Goal: Use online tool/utility: Utilize a website feature to perform a specific function

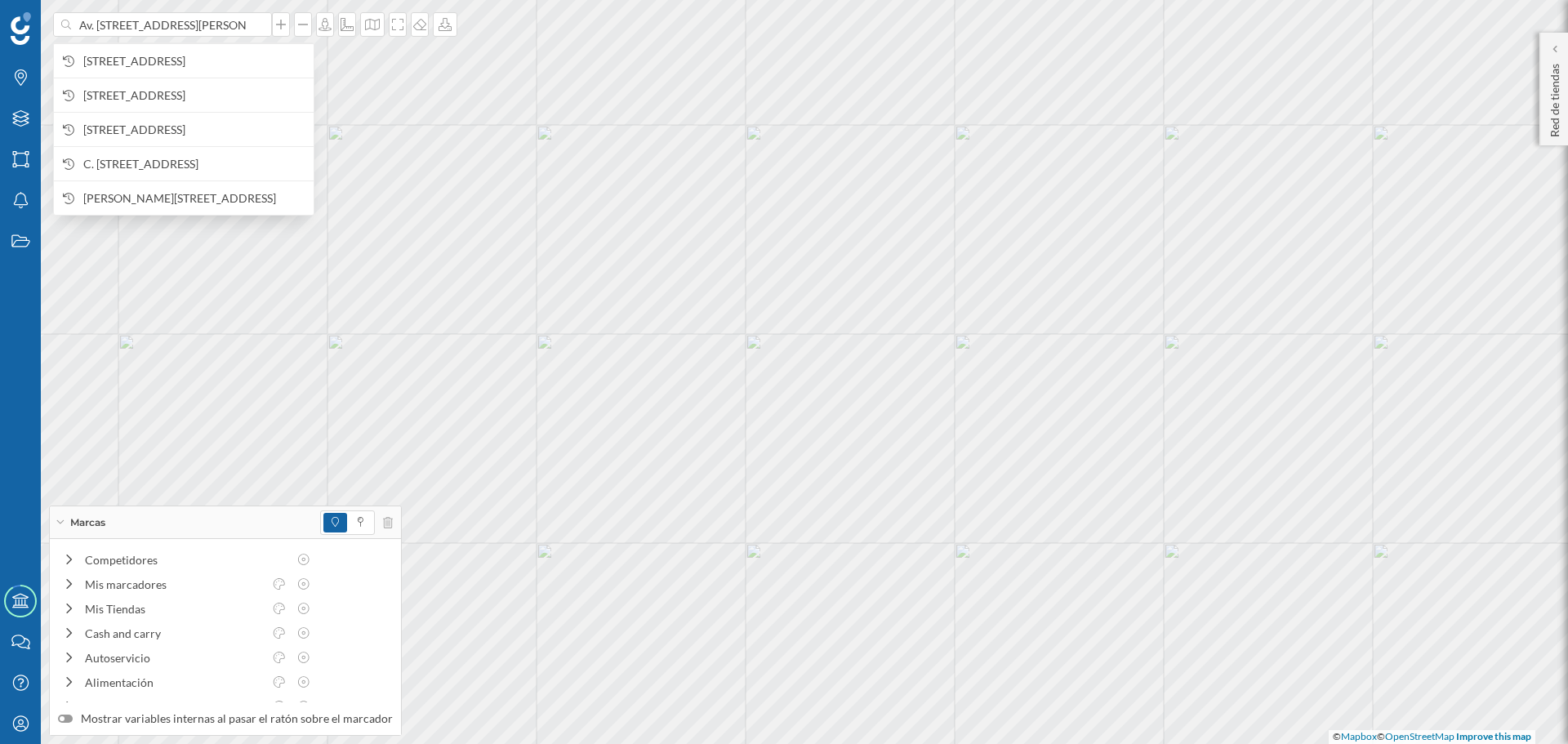
scroll to position [0, 93]
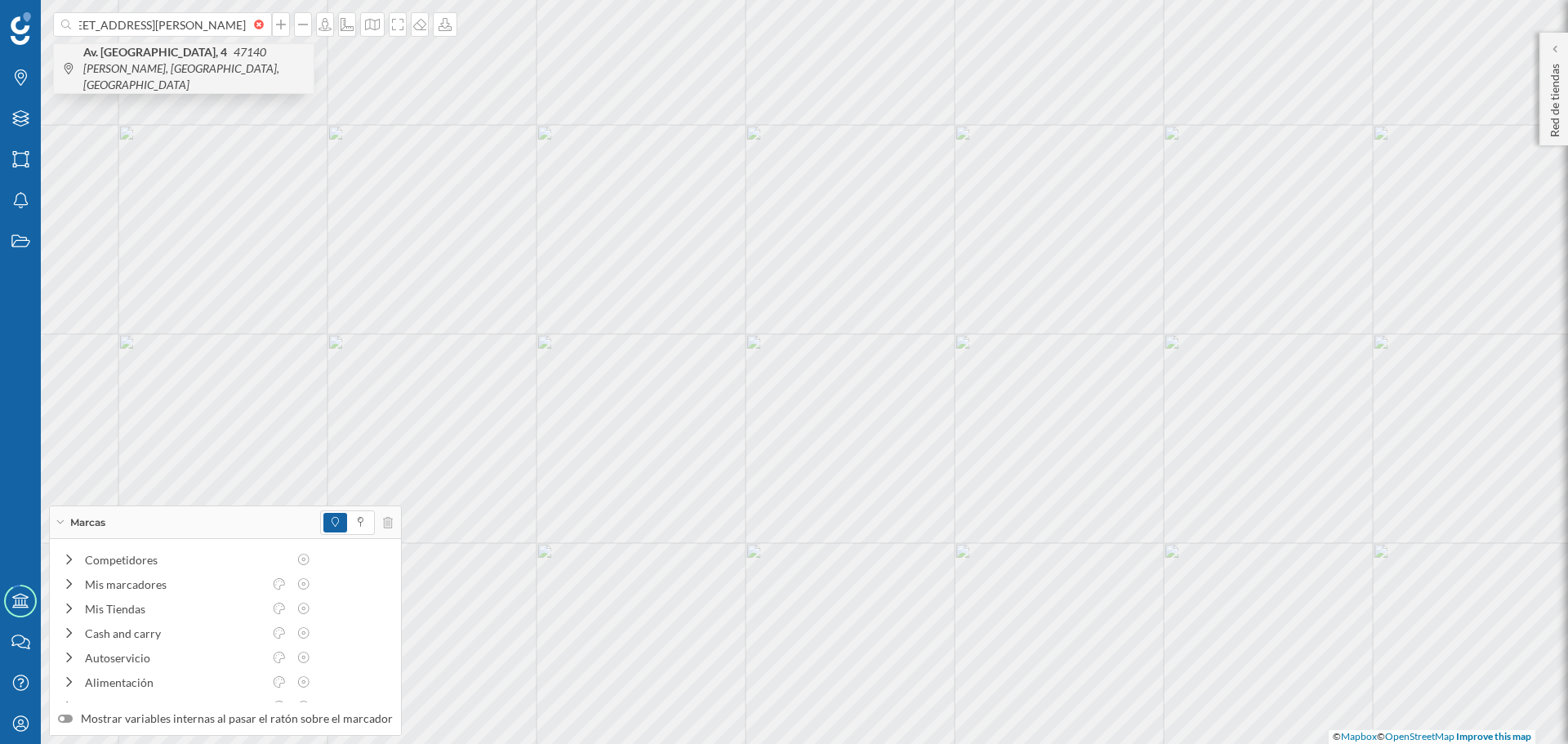
type input "Av. [STREET_ADDRESS][PERSON_NAME]"
click at [206, 56] on icon "47140 [PERSON_NAME], [GEOGRAPHIC_DATA], [GEOGRAPHIC_DATA]" at bounding box center [181, 68] width 196 height 46
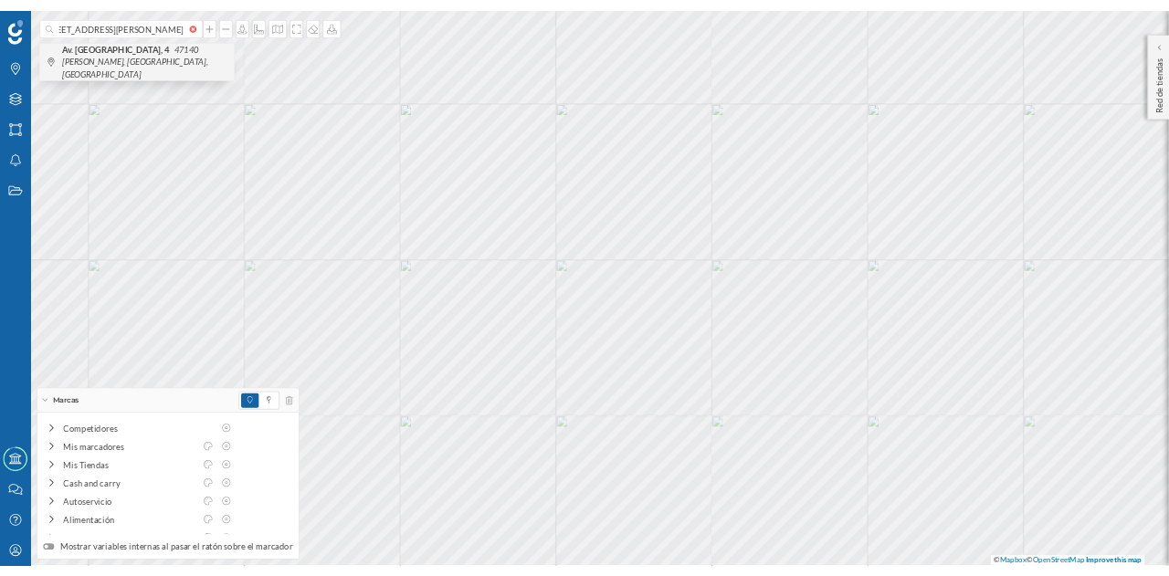
scroll to position [0, 0]
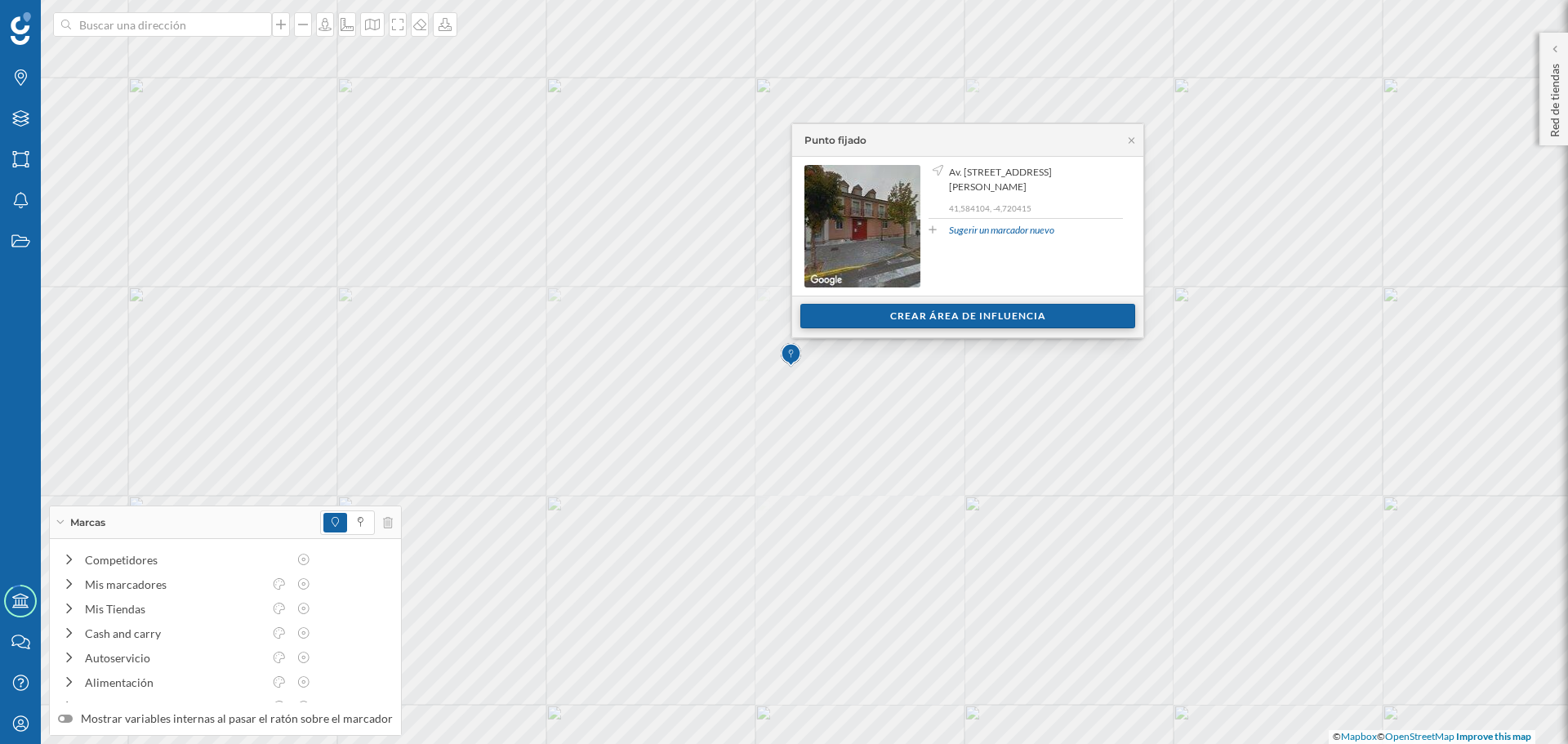
click at [987, 317] on div "Crear área de influencia" at bounding box center [968, 316] width 335 height 24
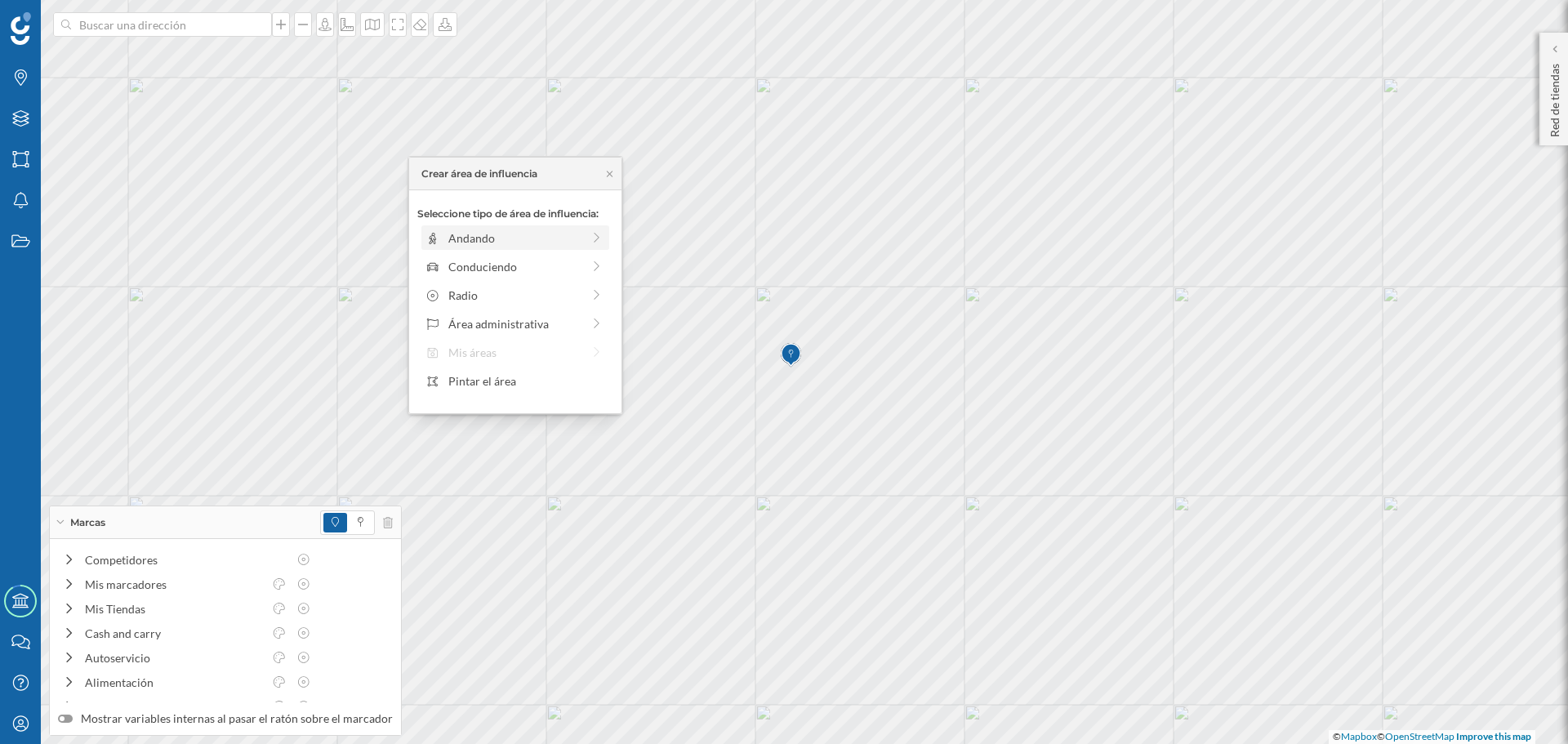
click at [541, 232] on div "Andando" at bounding box center [514, 238] width 133 height 17
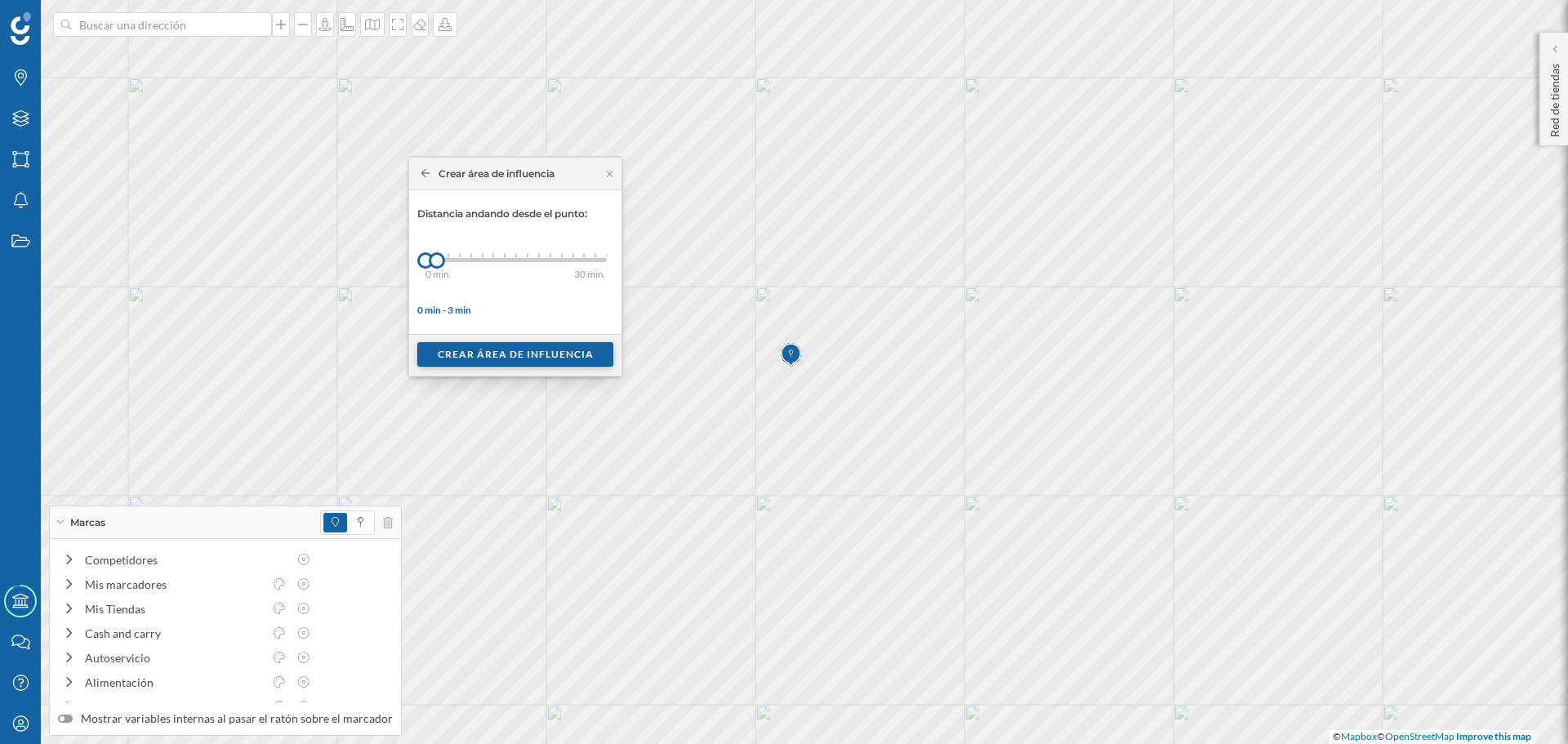
click at [470, 348] on div "Crear área de influencia" at bounding box center [515, 354] width 196 height 24
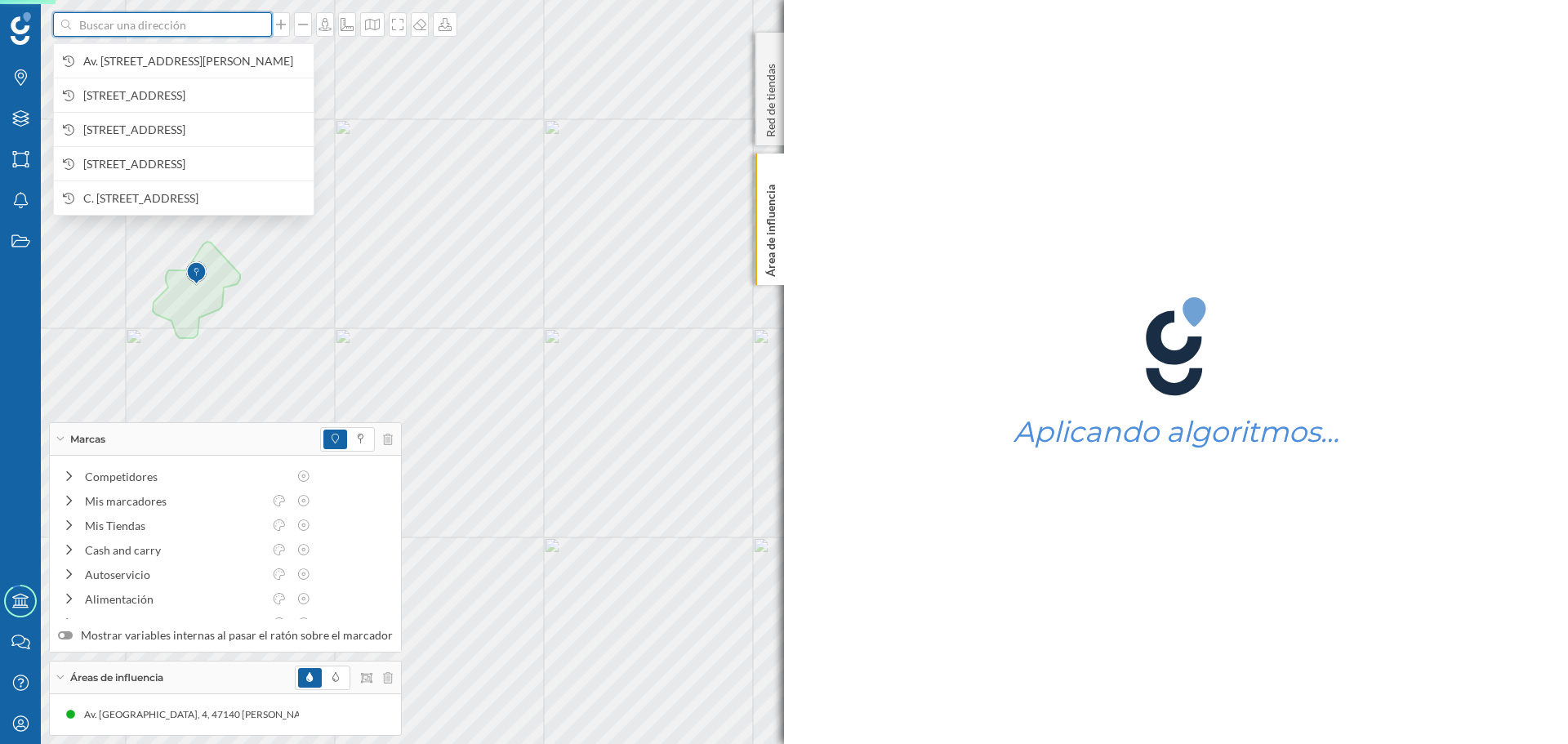
click at [152, 35] on input at bounding box center [162, 24] width 183 height 24
click at [165, 58] on span "Av. [STREET_ADDRESS][PERSON_NAME]" at bounding box center [194, 61] width 222 height 16
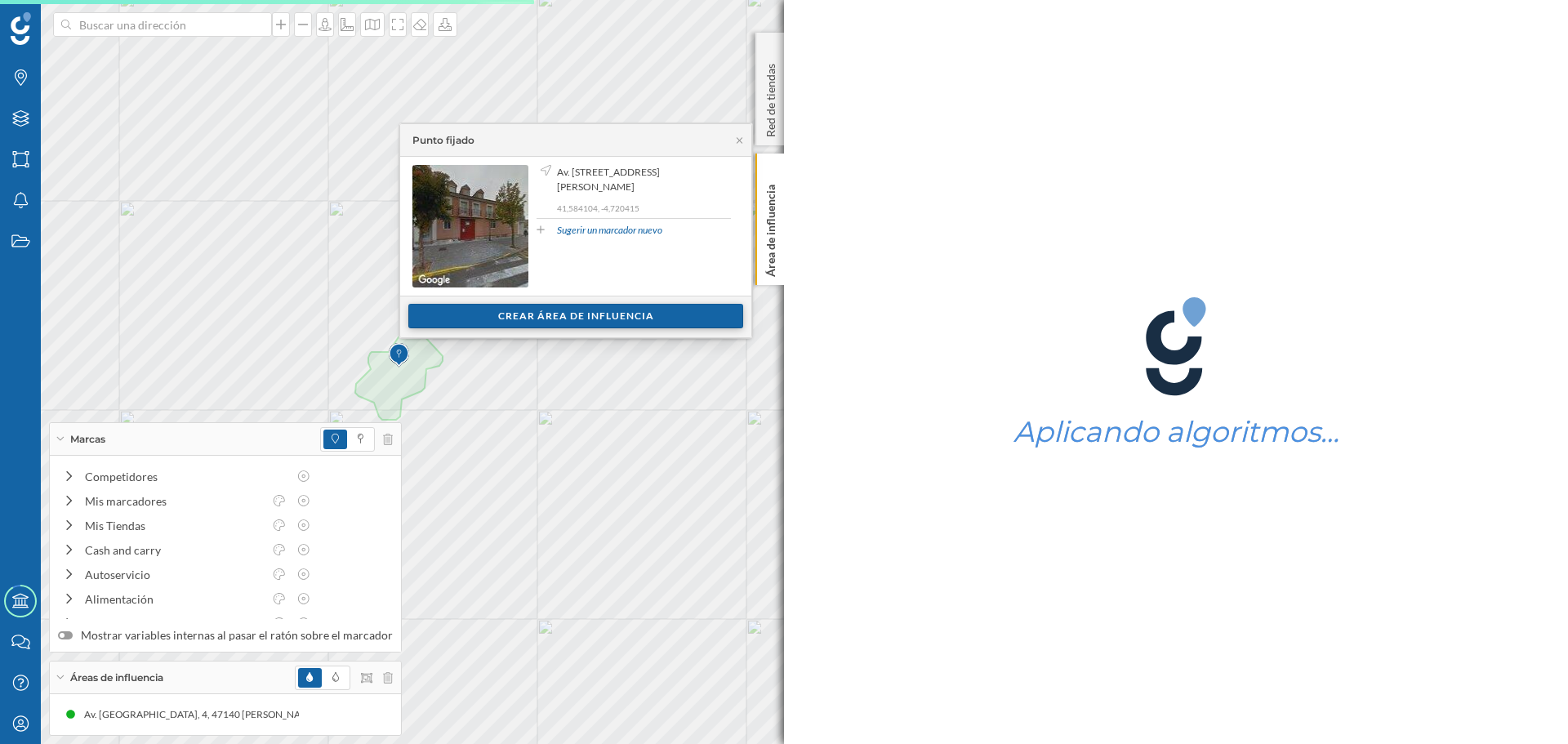
click at [613, 307] on div "Crear área de influencia" at bounding box center [576, 316] width 335 height 24
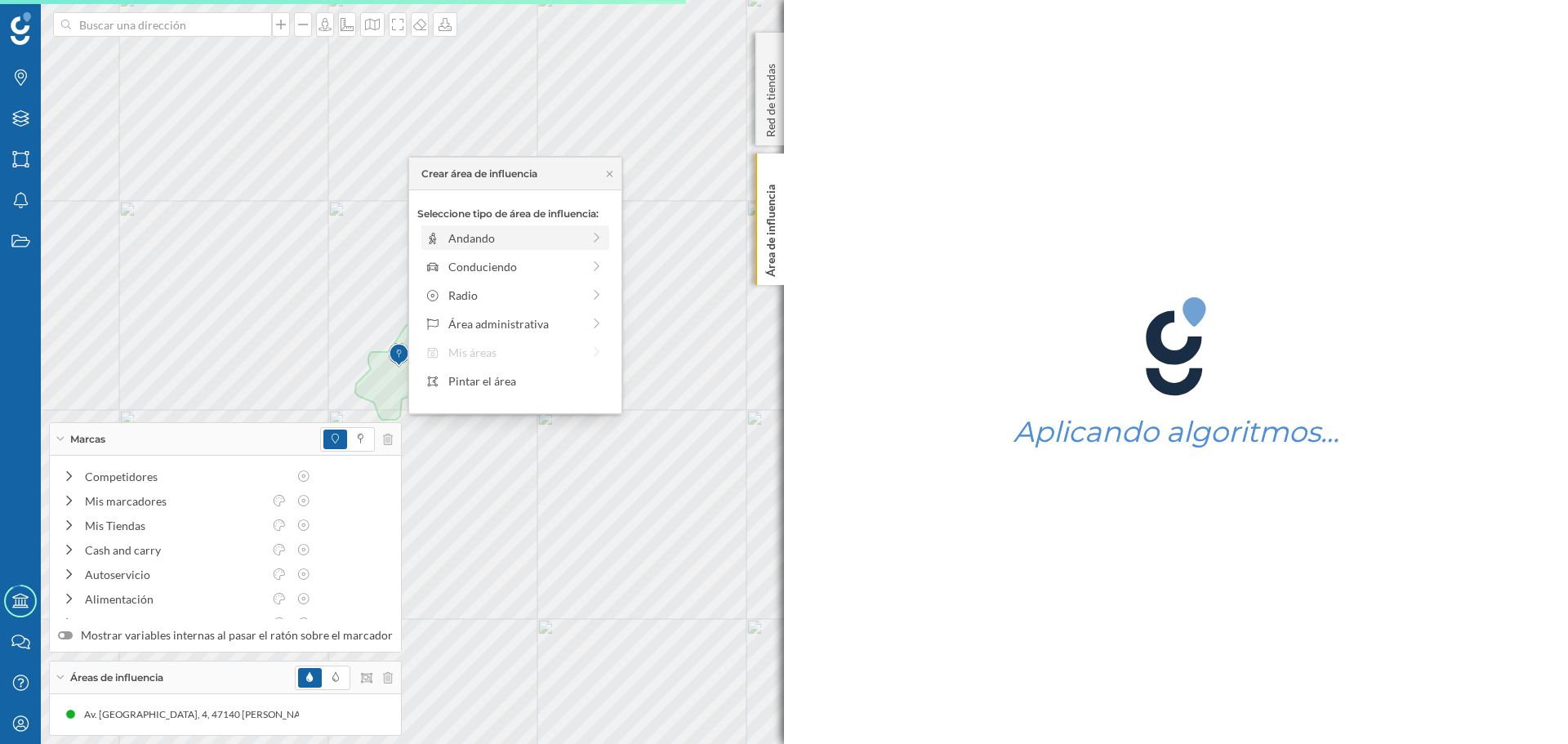
click at [456, 244] on div "Andando" at bounding box center [514, 238] width 133 height 17
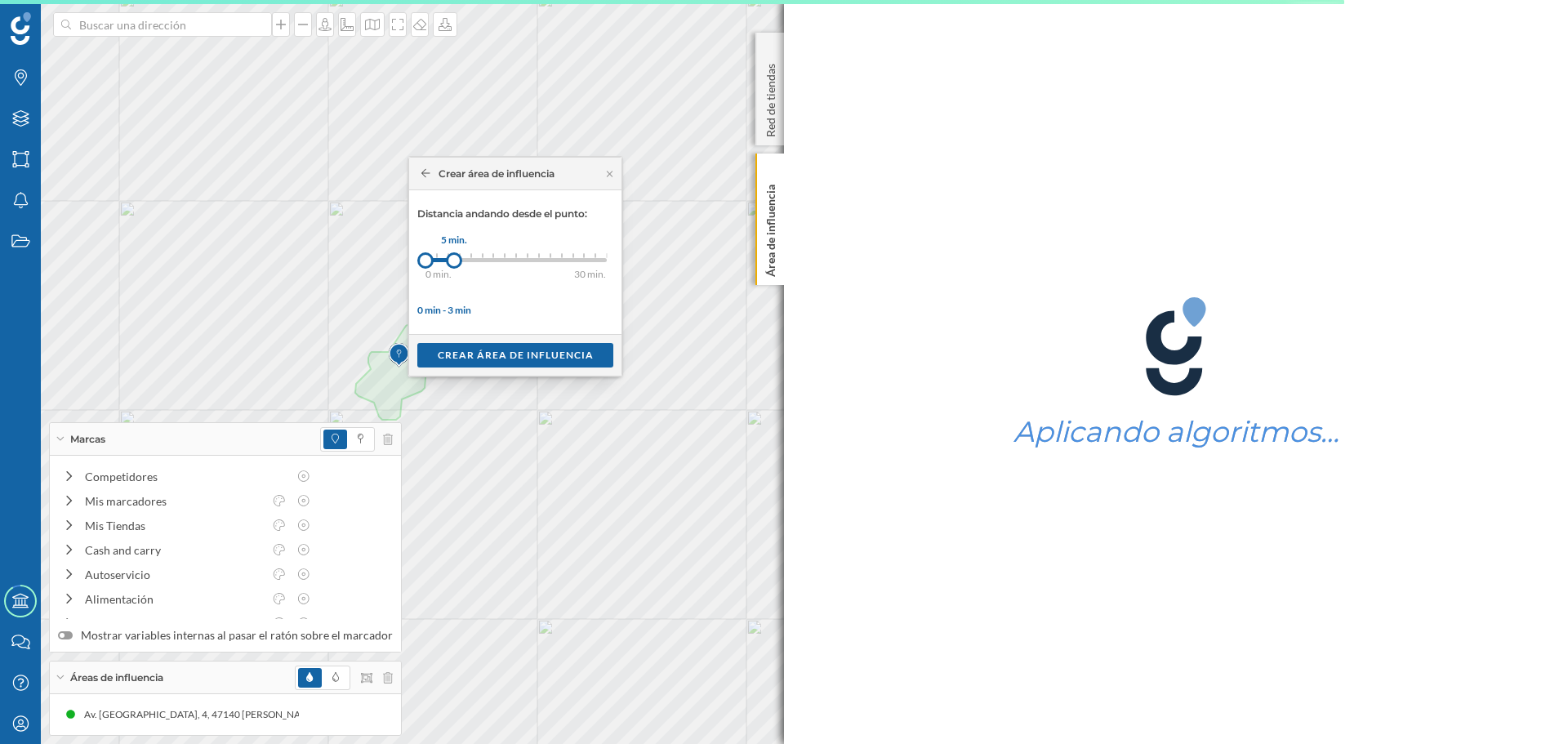
drag, startPoint x: 436, startPoint y: 267, endPoint x: 454, endPoint y: 267, distance: 18.0
click at [454, 267] on div at bounding box center [454, 260] width 16 height 16
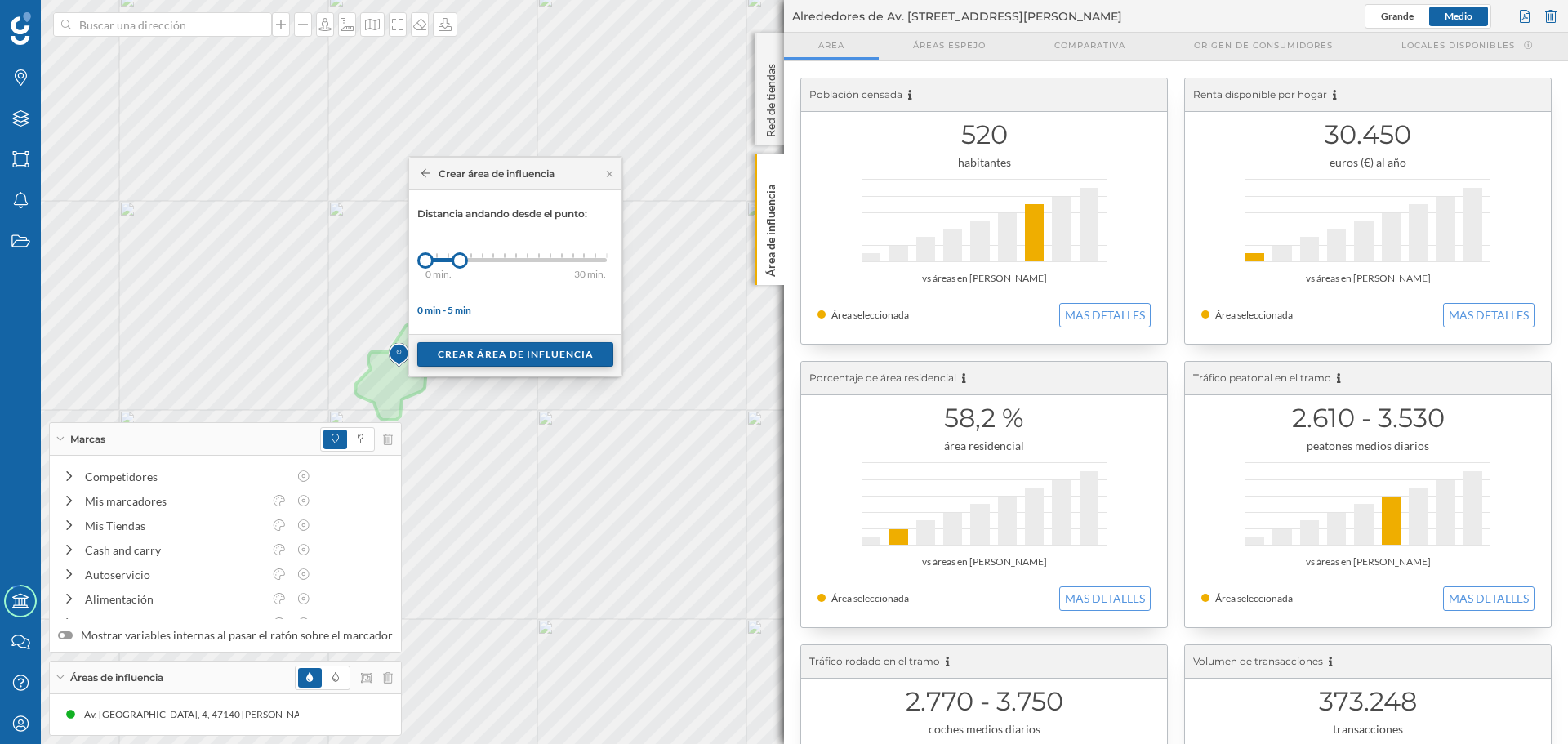
click at [487, 354] on div "Crear área de influencia" at bounding box center [515, 354] width 196 height 24
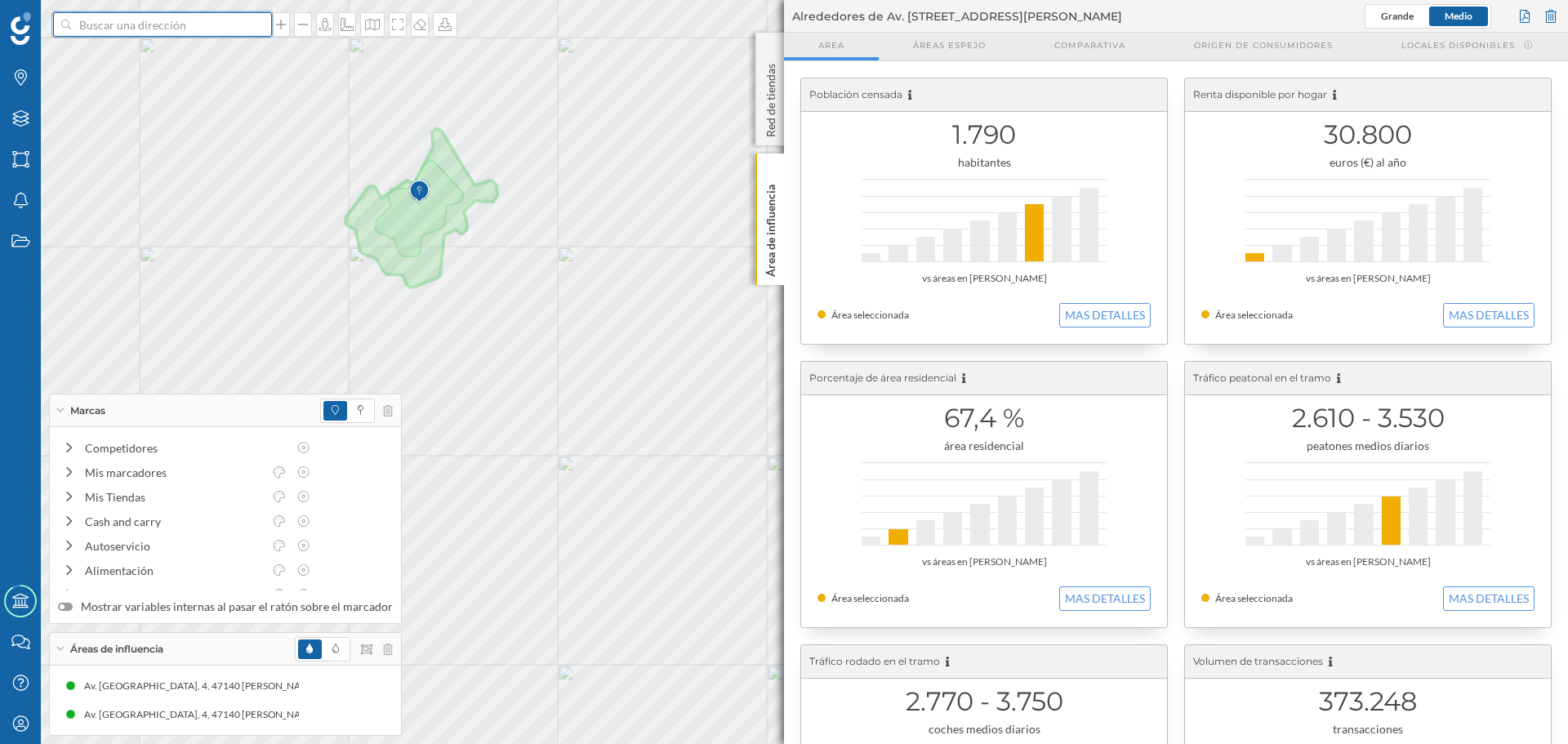
click at [165, 23] on input at bounding box center [162, 24] width 183 height 24
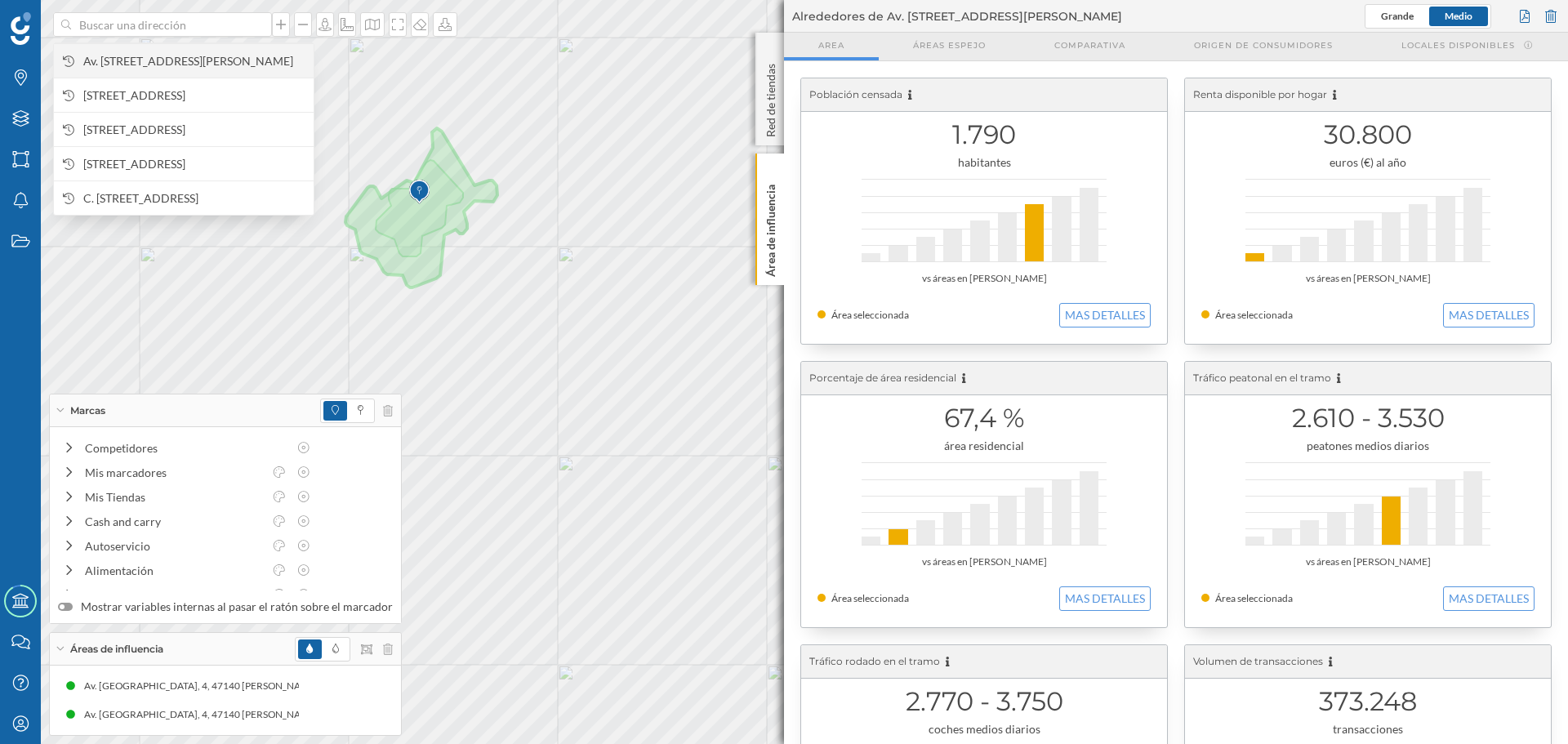
click at [193, 53] on span "Av. [STREET_ADDRESS][PERSON_NAME]" at bounding box center [194, 61] width 222 height 16
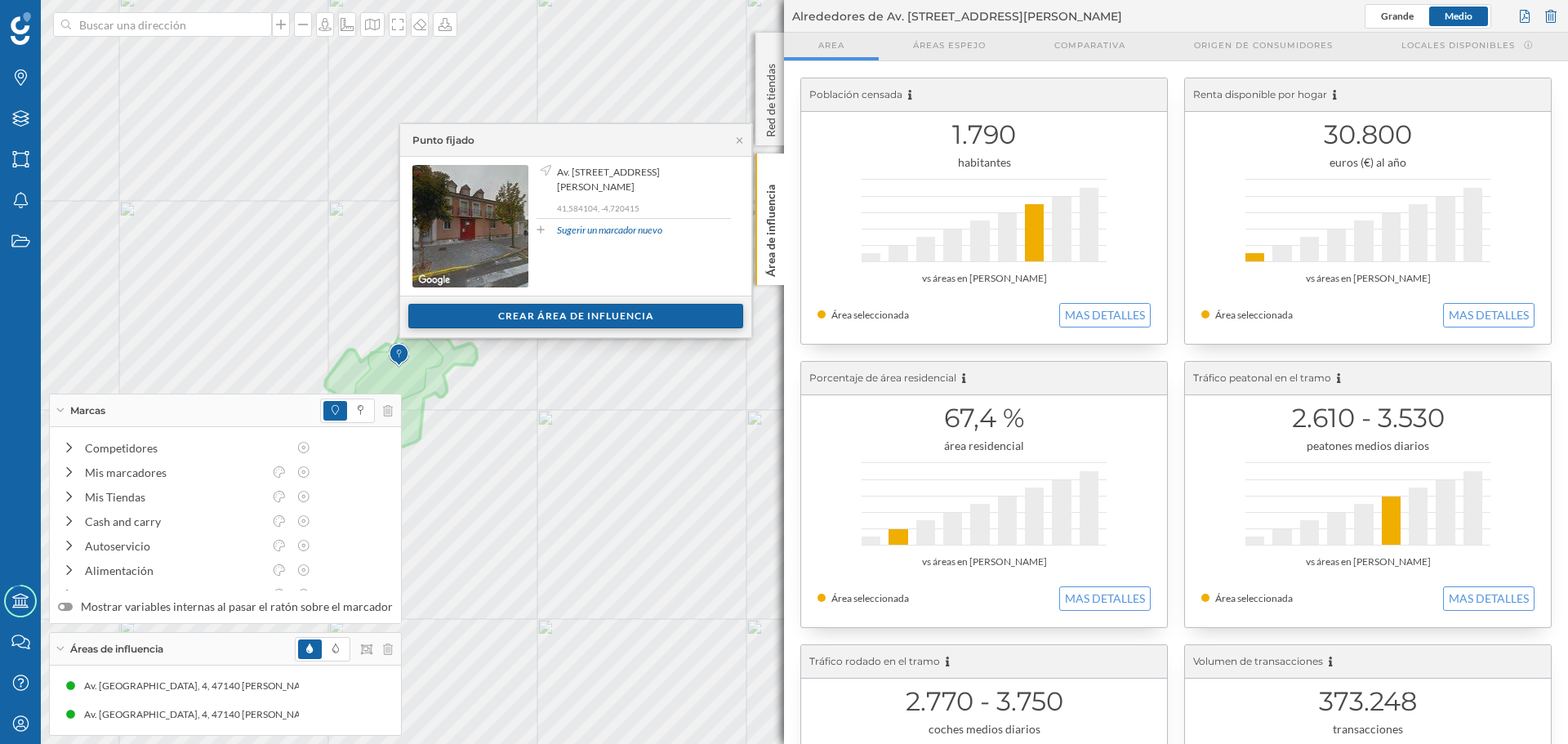
click at [564, 305] on div "Crear área de influencia" at bounding box center [576, 316] width 335 height 24
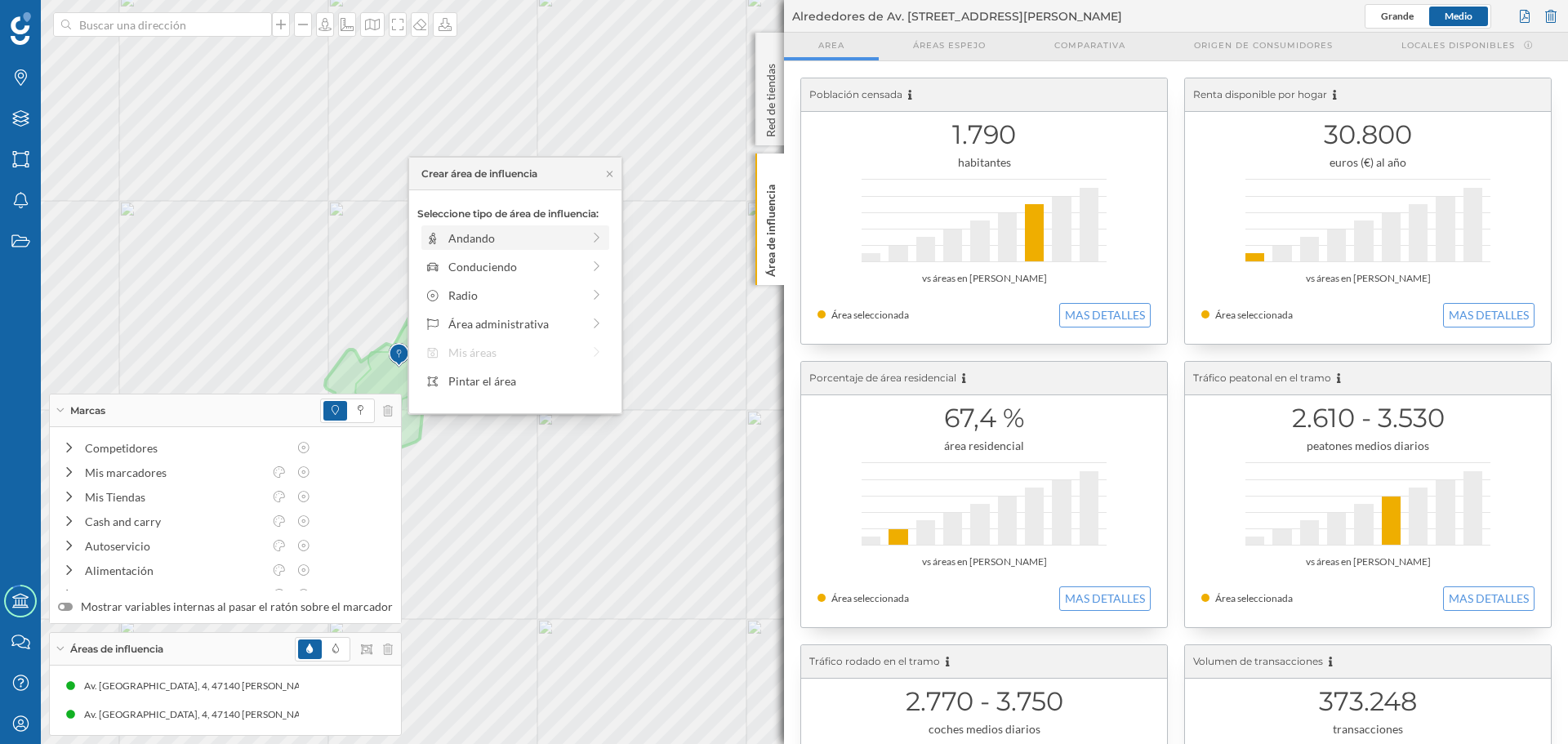
click at [482, 236] on div "Andando" at bounding box center [514, 238] width 133 height 17
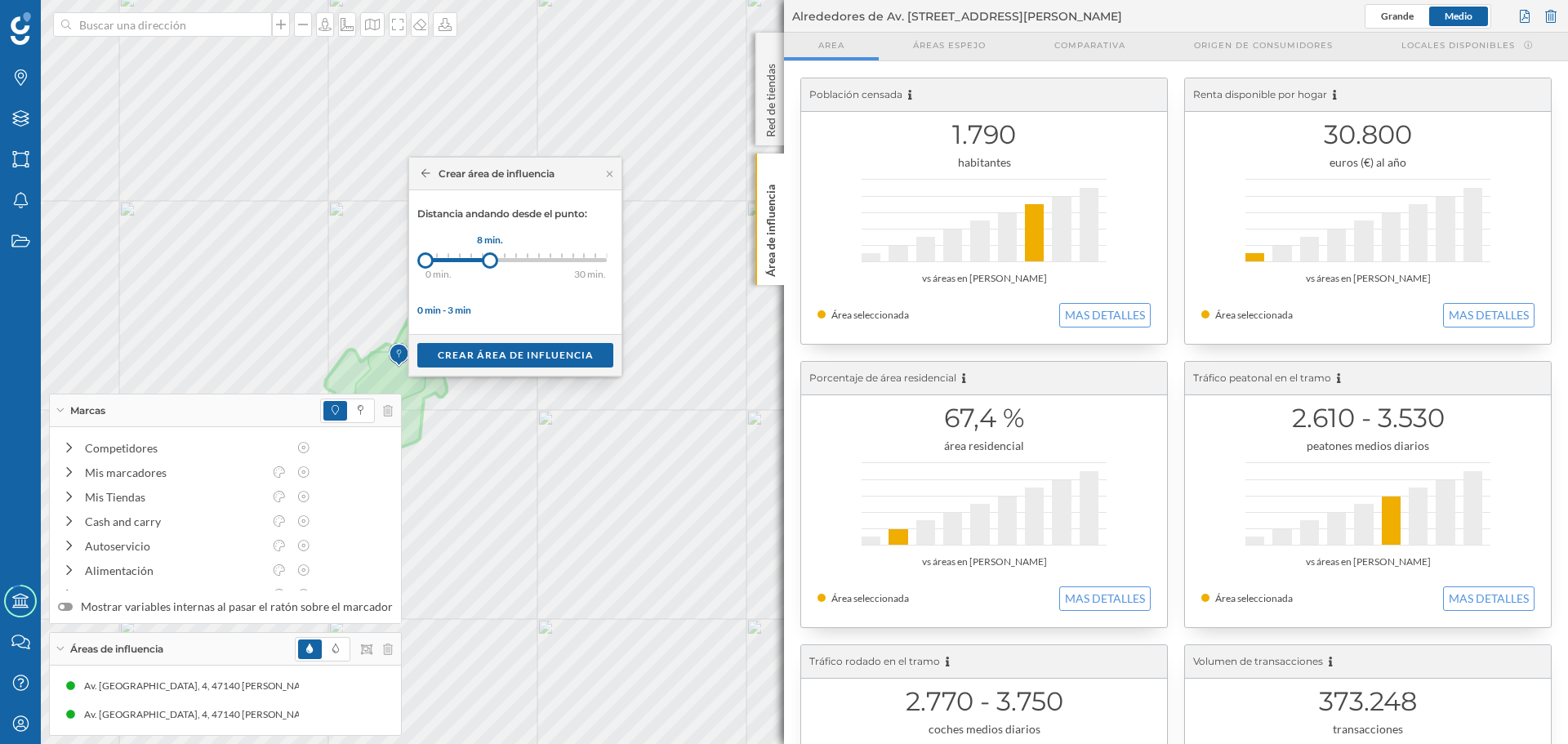
drag, startPoint x: 439, startPoint y: 258, endPoint x: 490, endPoint y: 263, distance: 51.2
click at [490, 263] on div at bounding box center [490, 260] width 16 height 16
click at [512, 348] on div "Crear área de influencia" at bounding box center [515, 354] width 196 height 24
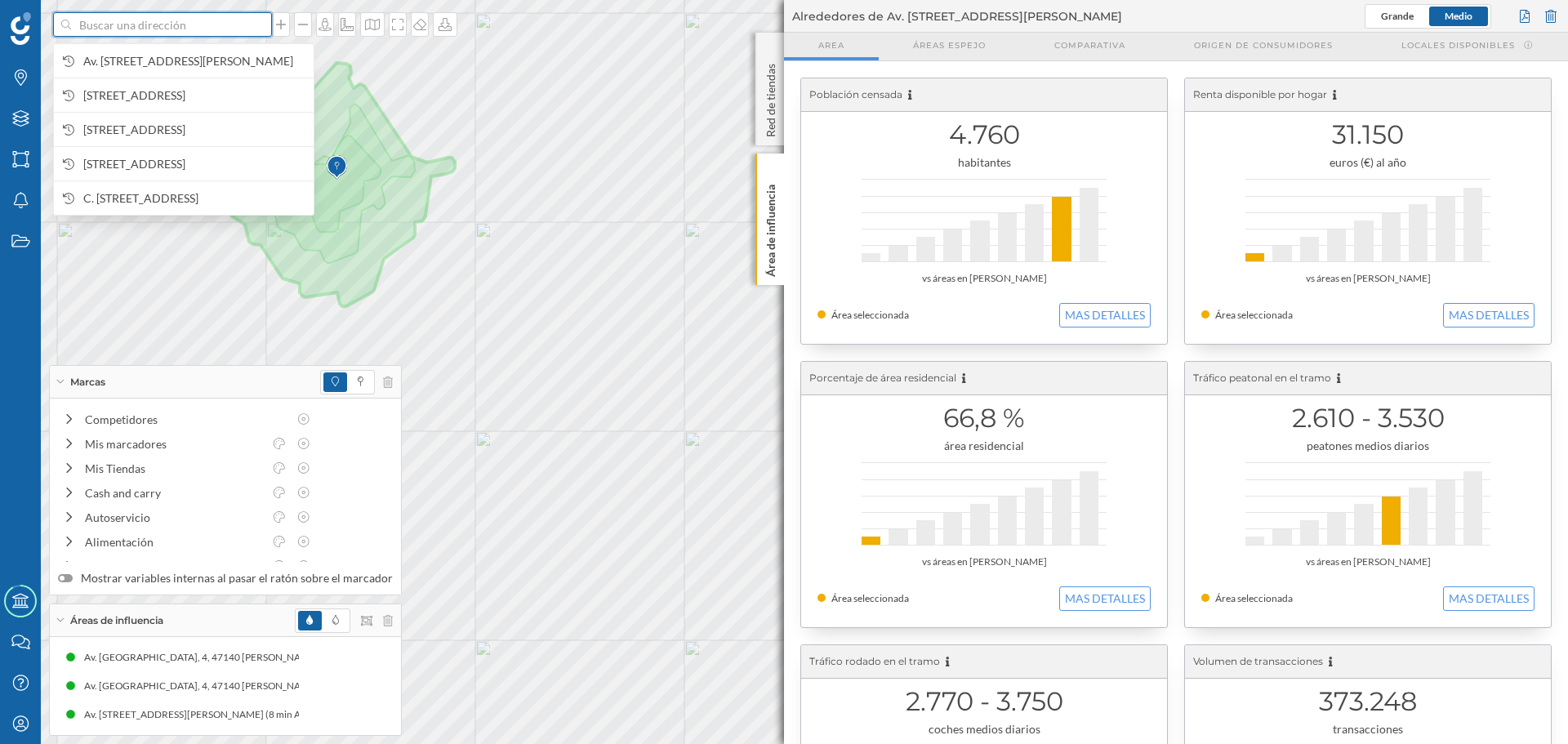
click at [113, 25] on input at bounding box center [162, 24] width 183 height 24
click at [149, 53] on span "Av. [STREET_ADDRESS][PERSON_NAME]" at bounding box center [194, 61] width 222 height 16
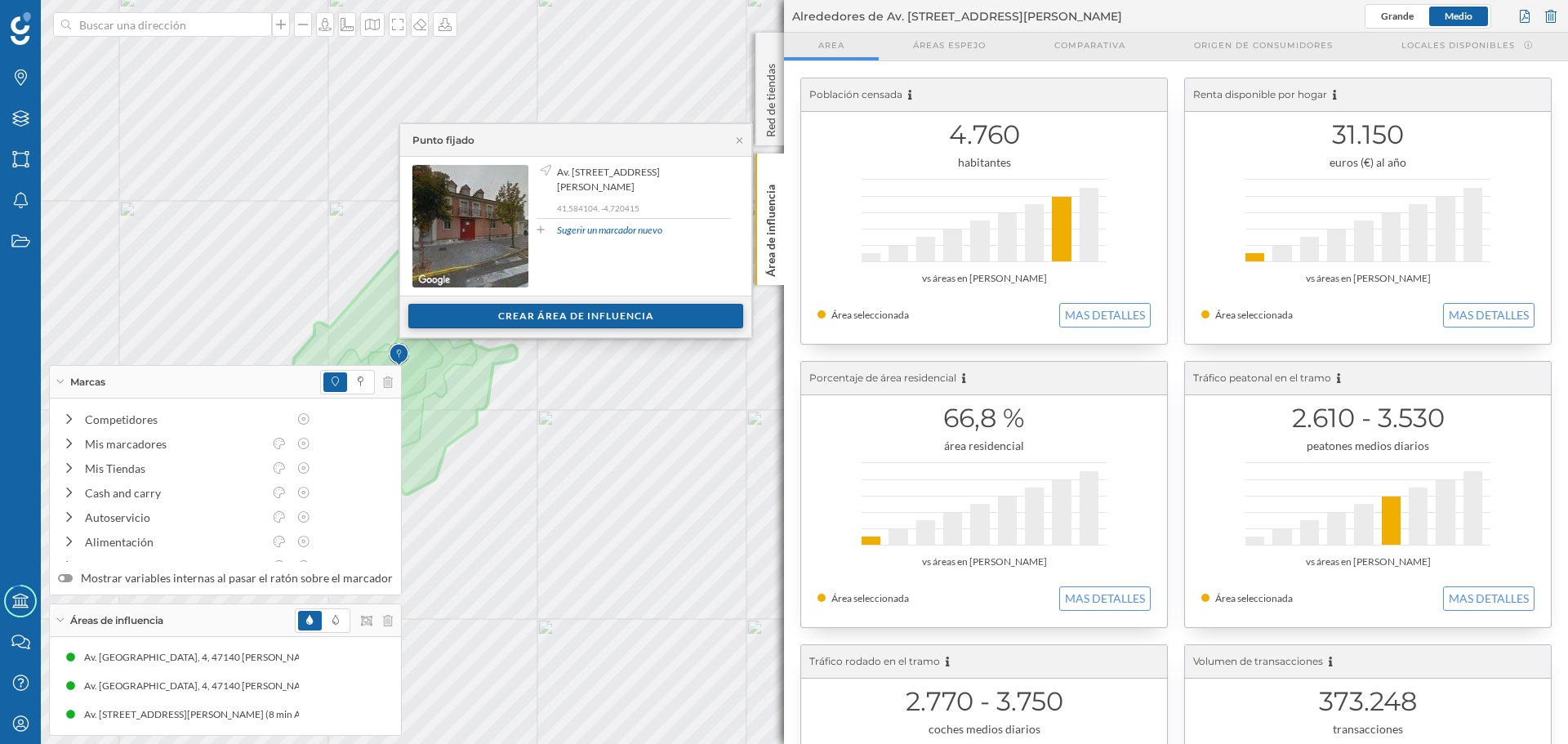
click at [536, 319] on div "Crear área de influencia" at bounding box center [576, 316] width 335 height 24
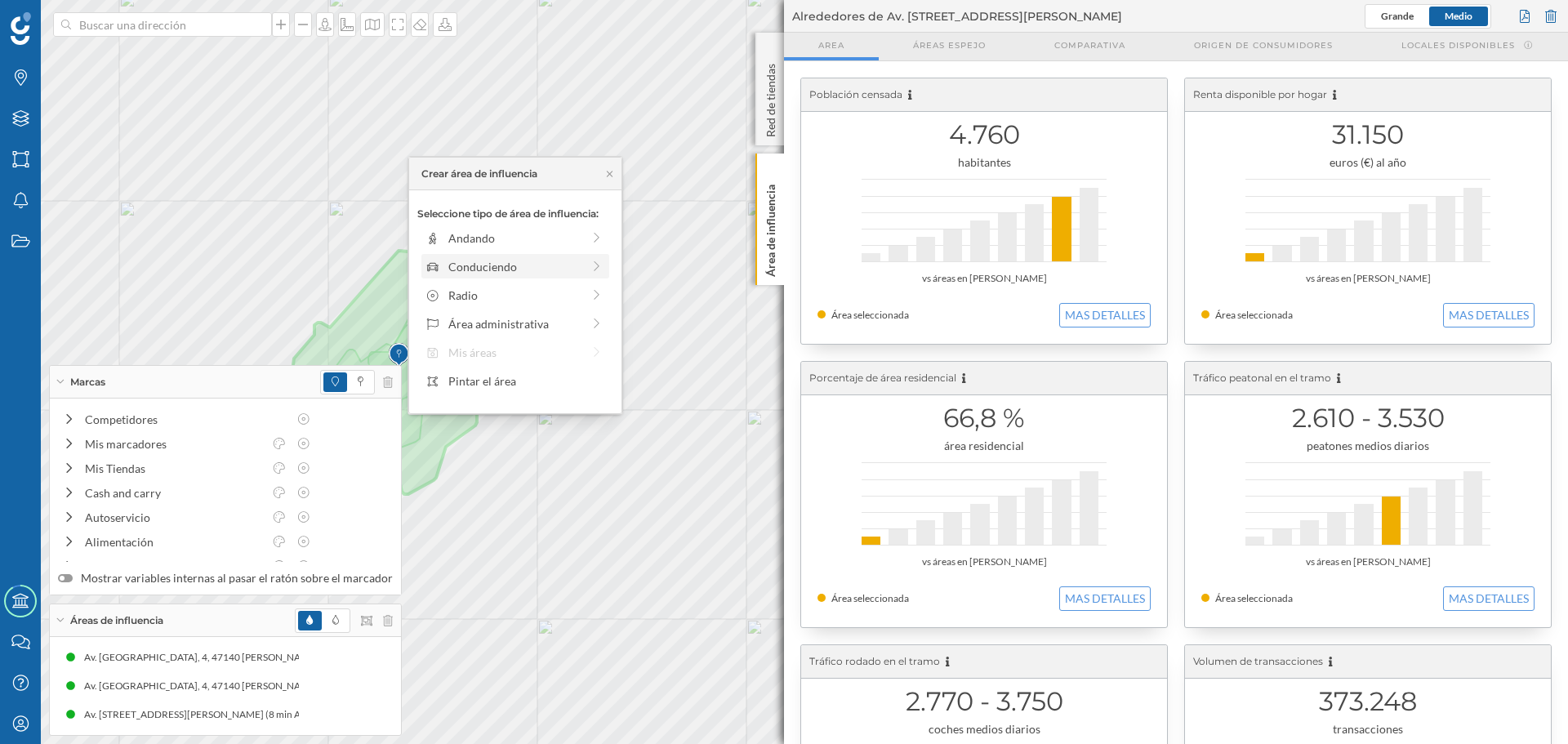
click at [505, 274] on div "Conduciendo" at bounding box center [515, 266] width 188 height 24
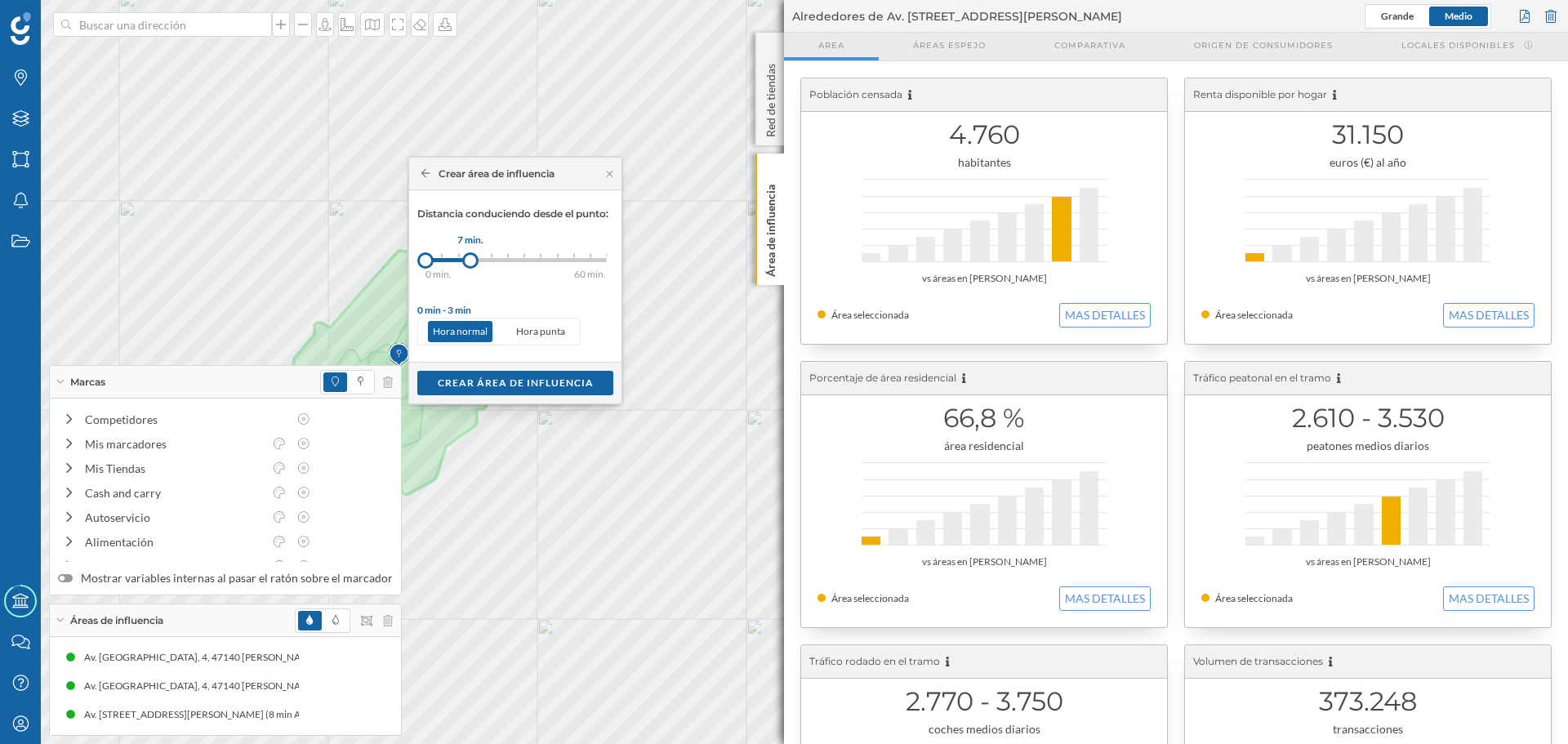
drag, startPoint x: 443, startPoint y: 261, endPoint x: 470, endPoint y: 260, distance: 27.0
click at [470, 260] on div at bounding box center [470, 260] width 16 height 16
click at [497, 386] on div "Crear área de influencia" at bounding box center [515, 382] width 196 height 24
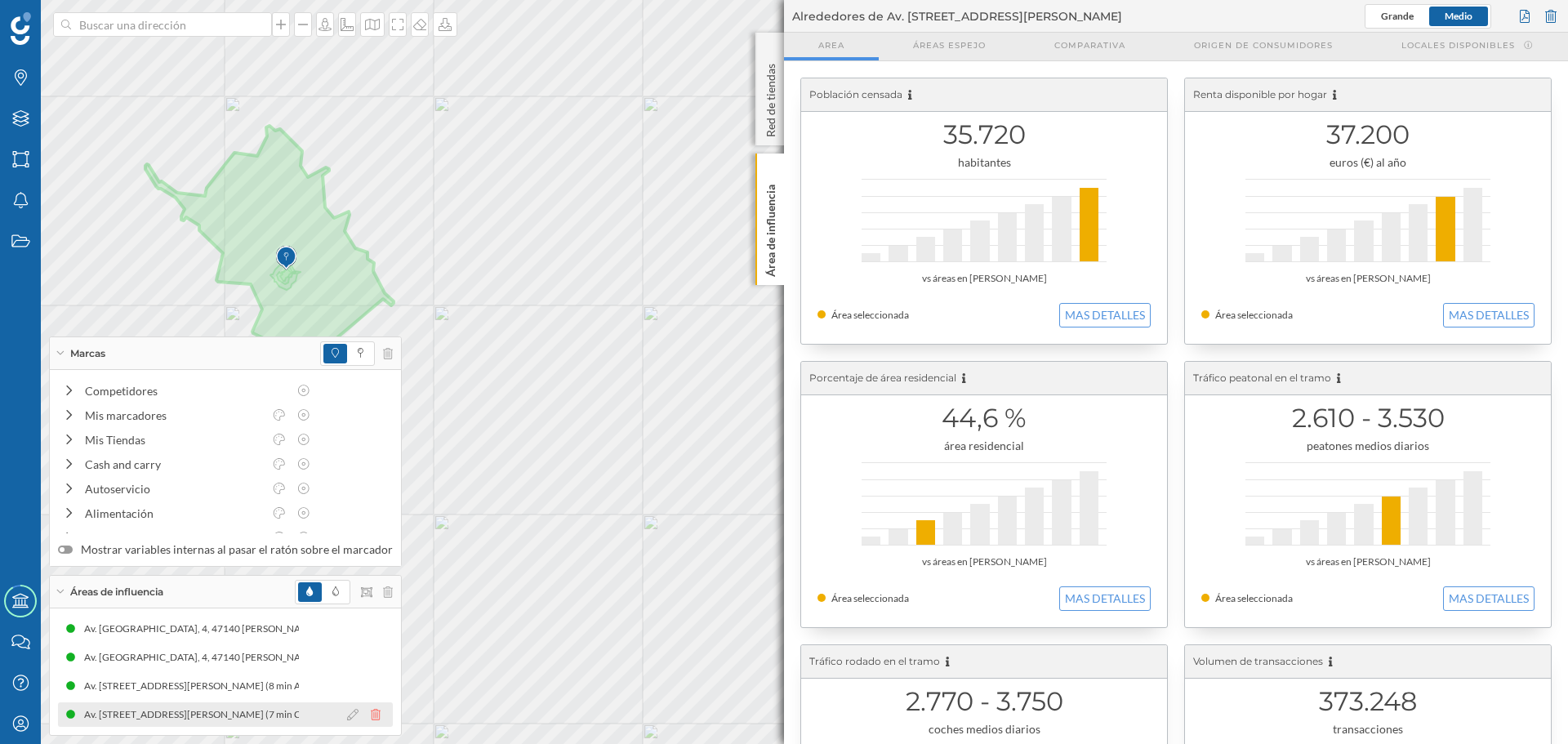
click at [373, 711] on icon at bounding box center [376, 714] width 10 height 12
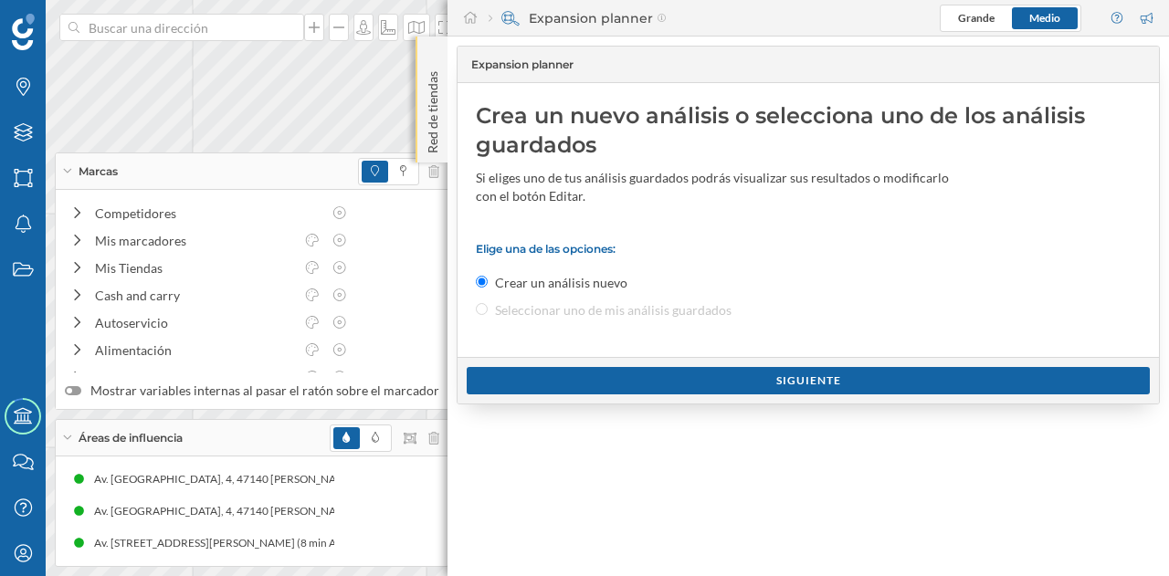
click at [438, 123] on p "Red de tiendas" at bounding box center [433, 108] width 18 height 89
click at [231, 489] on div "Av. [STREET_ADDRESS][PERSON_NAME] (3 min Andando) Av. [GEOGRAPHIC_DATA], 4, 471…" at bounding box center [252, 479] width 374 height 27
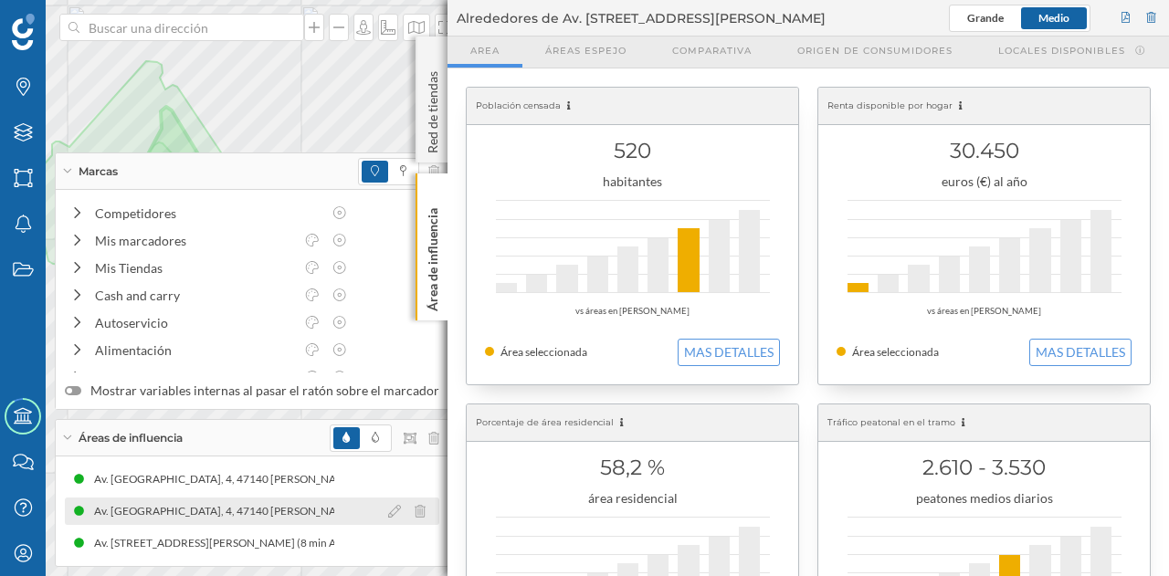
click at [294, 510] on div "Av. [GEOGRAPHIC_DATA], 4, 47140 [PERSON_NAME], [GEOGRAPHIC_DATA], [GEOGRAPHIC_D…" at bounding box center [246, 511] width 583 height 18
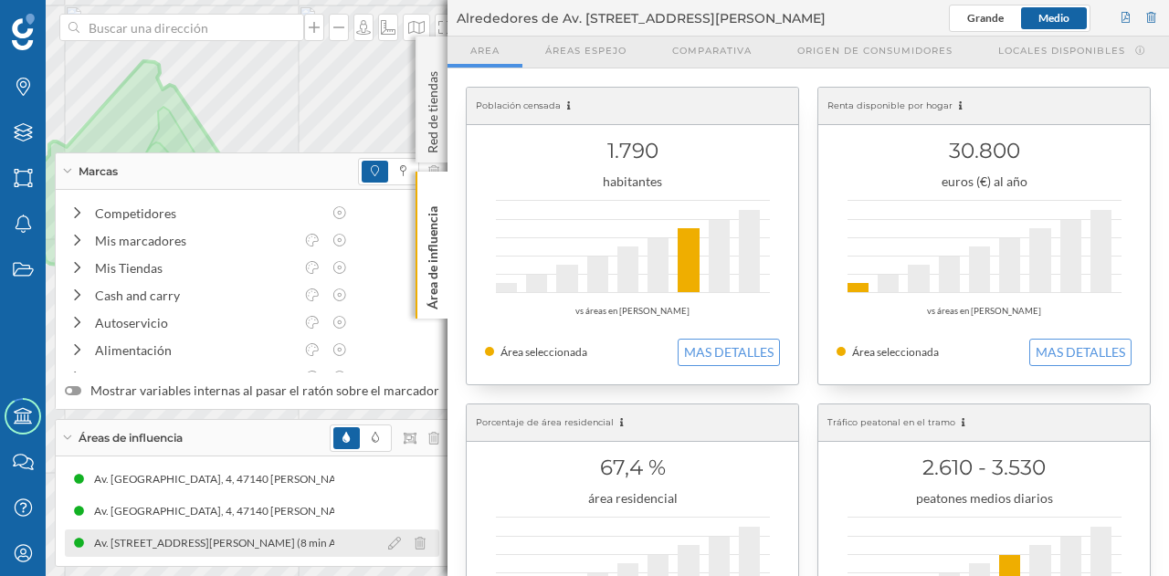
click at [315, 551] on div "Av. [STREET_ADDRESS][PERSON_NAME] (8 min Andando)" at bounding box center [186, 543] width 292 height 18
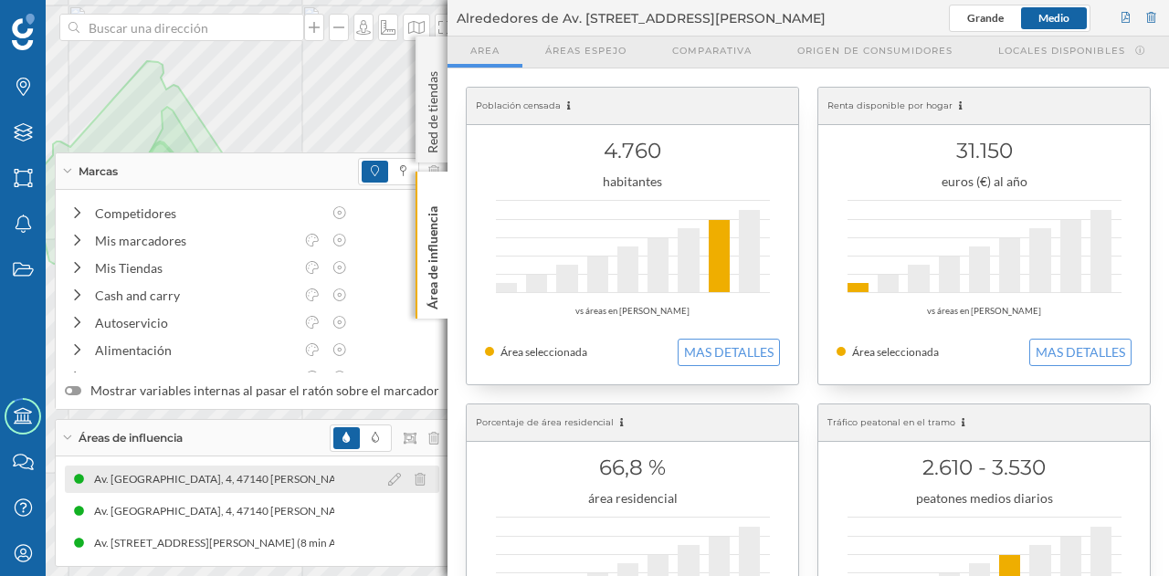
click at [201, 476] on div "Av. [GEOGRAPHIC_DATA], 4, 47140 [PERSON_NAME], [GEOGRAPHIC_DATA], [GEOGRAPHIC_D…" at bounding box center [248, 479] width 583 height 18
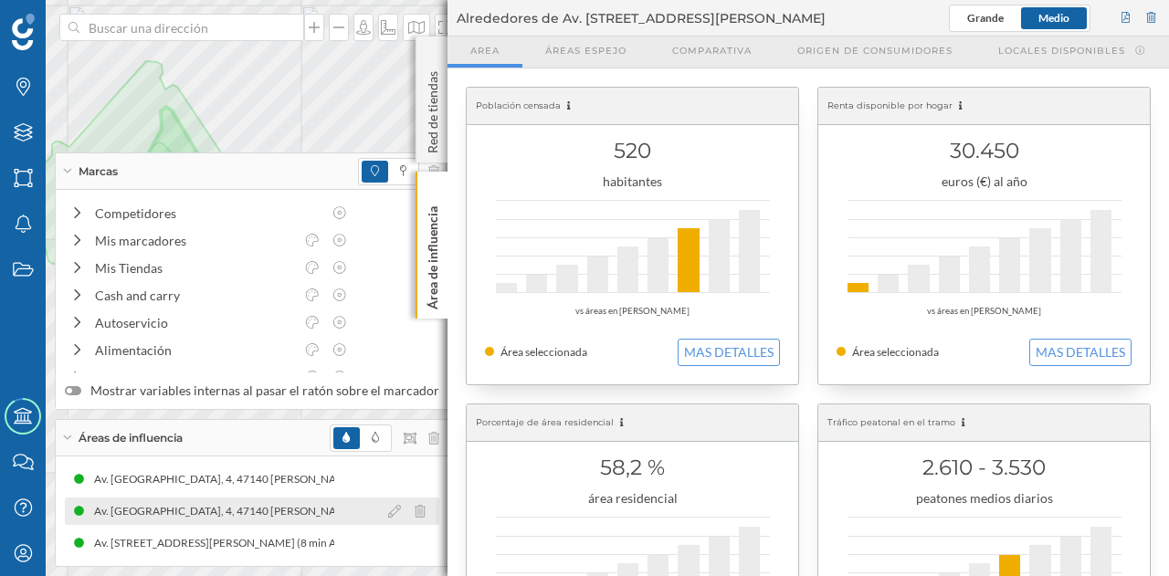
click at [266, 509] on div "Av. [GEOGRAPHIC_DATA], 4, 47140 [PERSON_NAME], [GEOGRAPHIC_DATA], [GEOGRAPHIC_D…" at bounding box center [52, 511] width 583 height 18
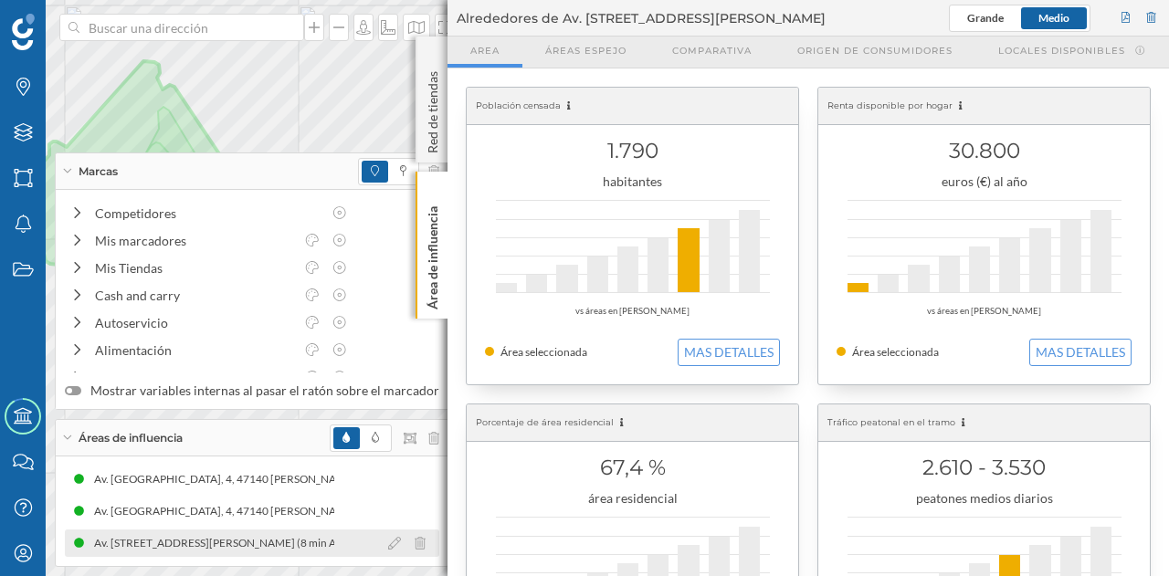
click at [302, 541] on div "Av. [STREET_ADDRESS][PERSON_NAME] (8 min Andando)" at bounding box center [196, 543] width 292 height 18
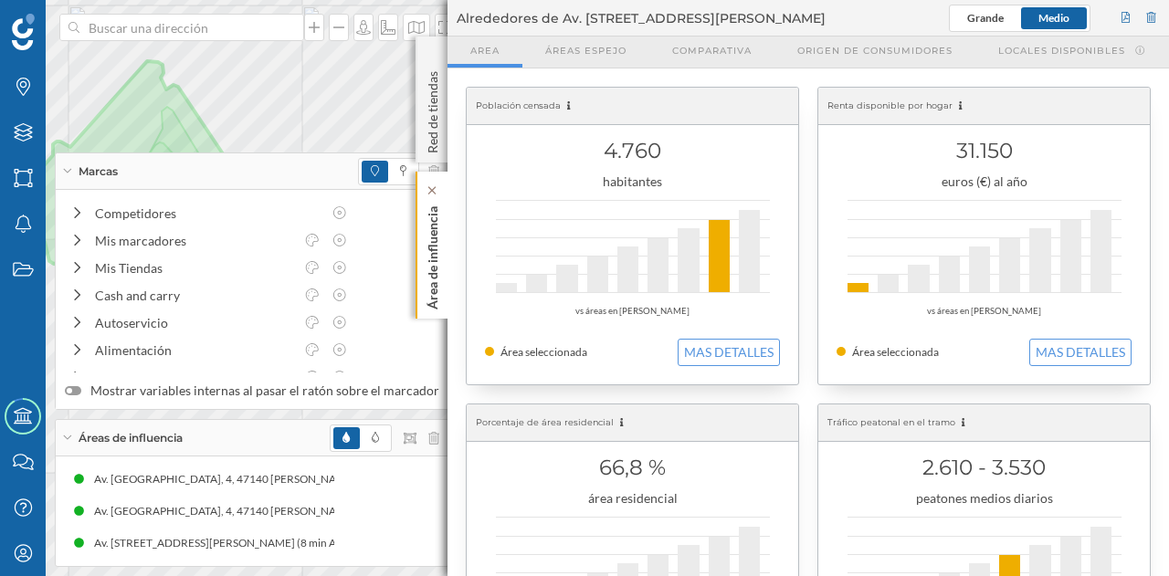
click at [442, 275] on div "Área de influencia" at bounding box center [431, 245] width 32 height 147
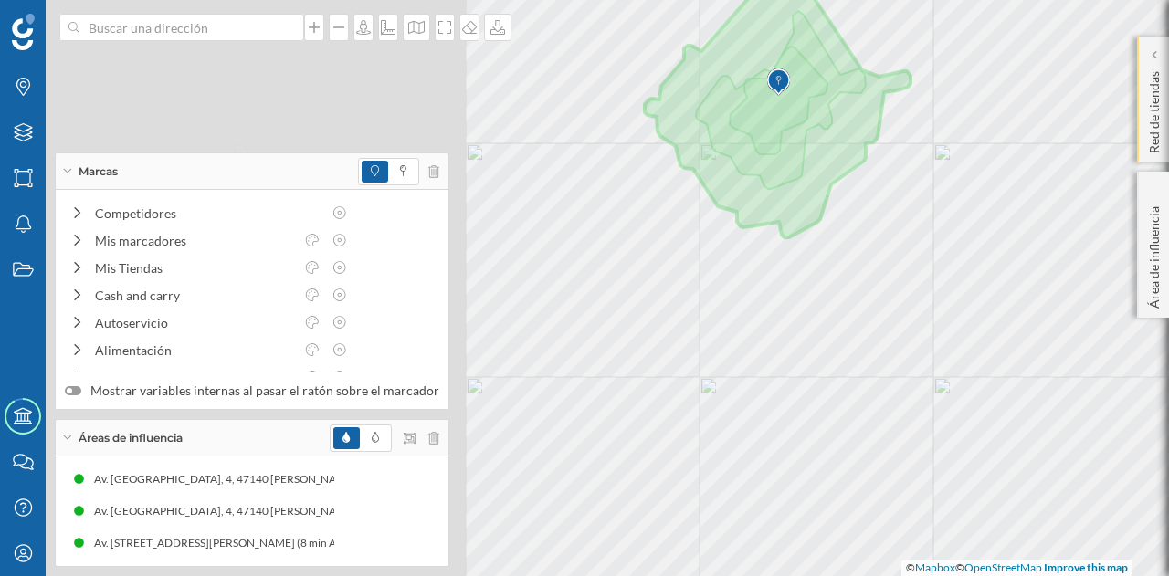
click at [1168, 89] on div "Marcas Capas Áreas Notificaciones Estados Academy Contacta con nosotros Centro …" at bounding box center [584, 288] width 1169 height 576
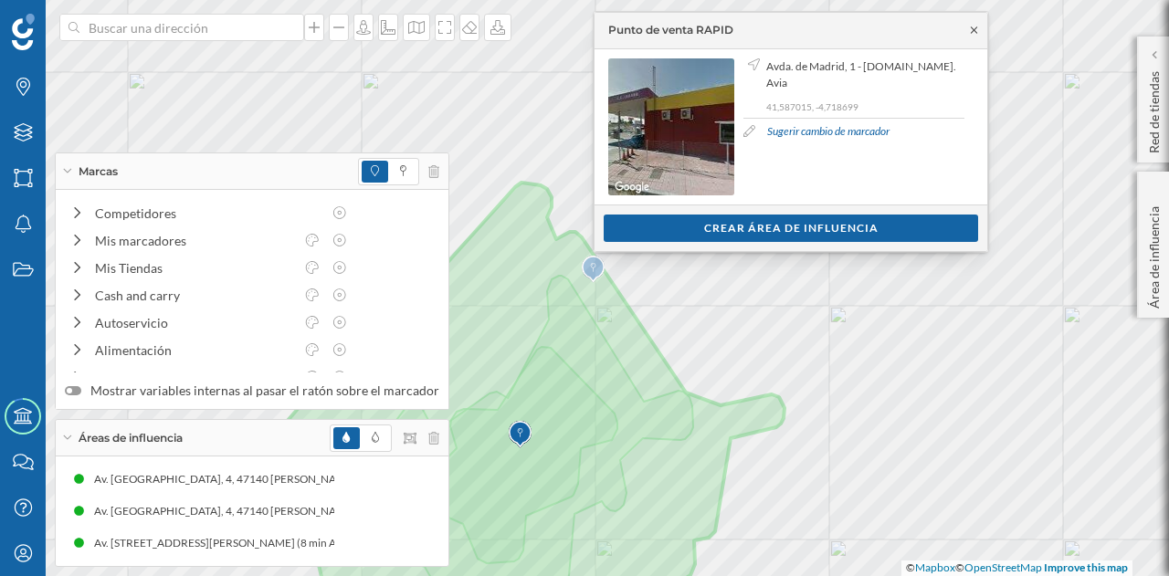
click at [972, 26] on icon at bounding box center [974, 30] width 14 height 11
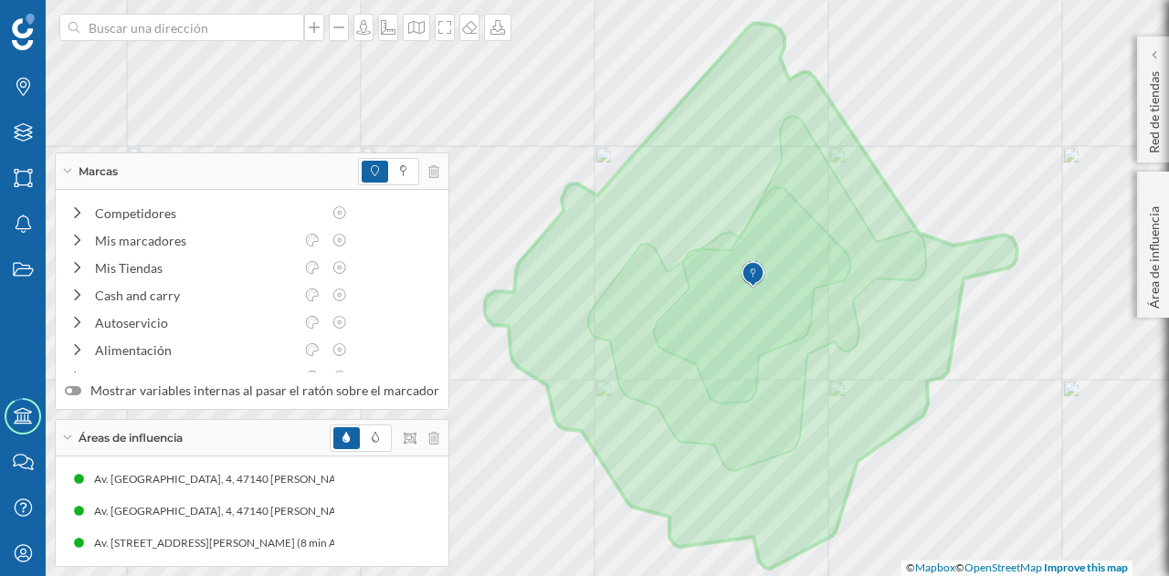
click at [112, 434] on span "Áreas de influencia" at bounding box center [131, 438] width 104 height 16
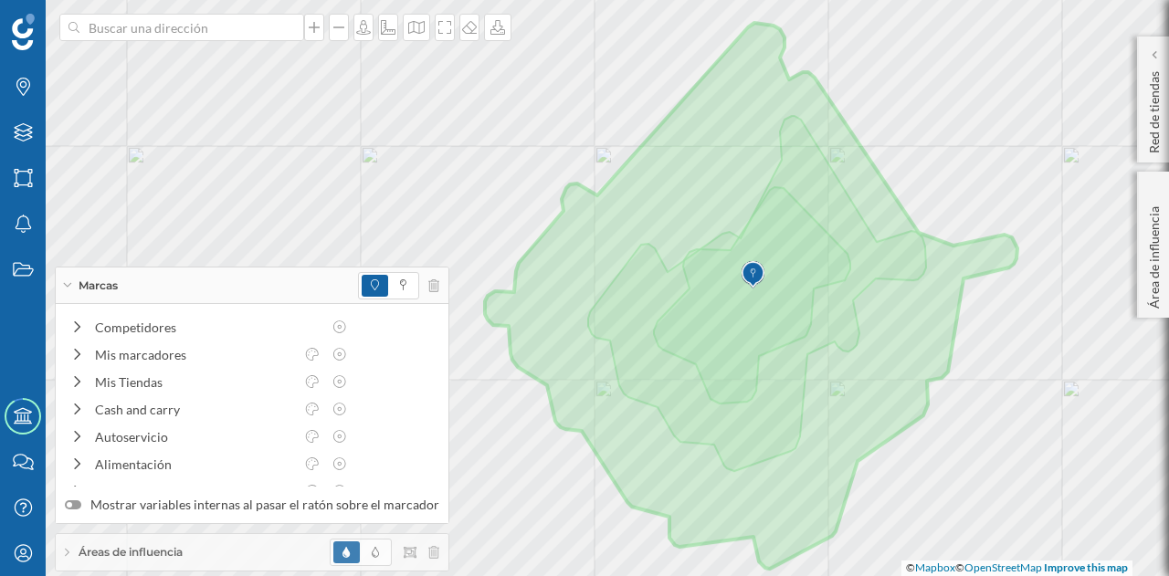
click at [121, 290] on div "Marcas" at bounding box center [252, 286] width 393 height 37
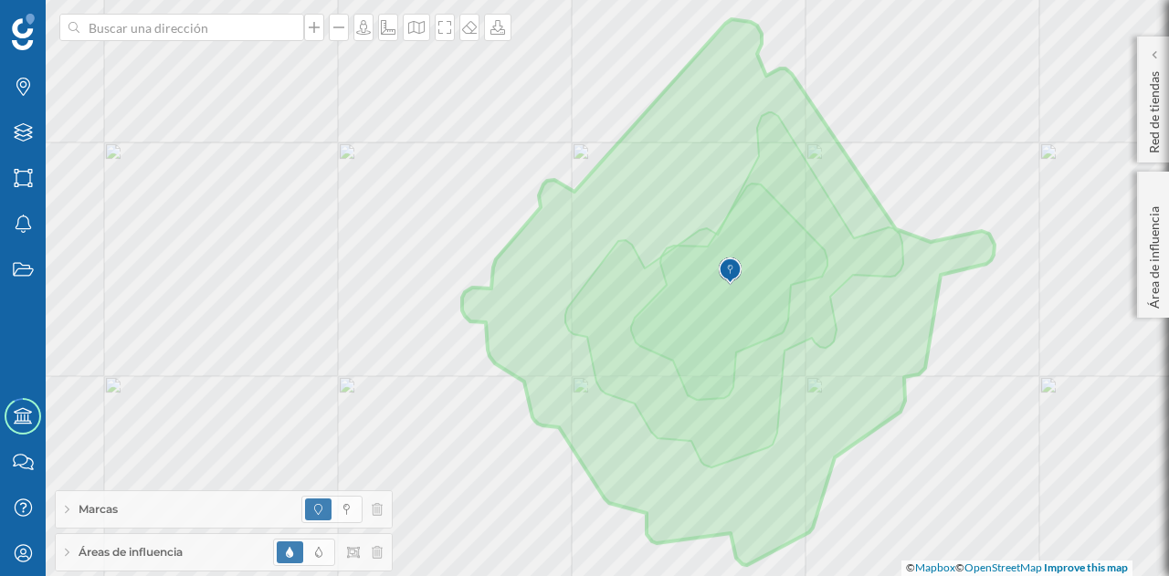
click at [177, 549] on span "Áreas de influencia" at bounding box center [131, 552] width 104 height 16
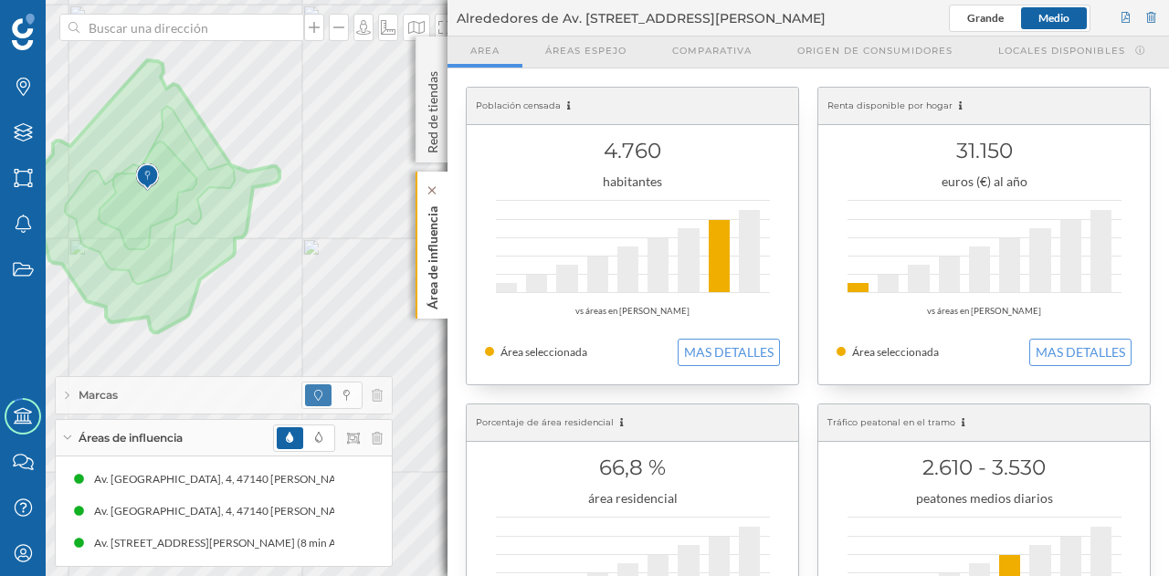
click at [436, 275] on p "Área de influencia" at bounding box center [433, 254] width 18 height 110
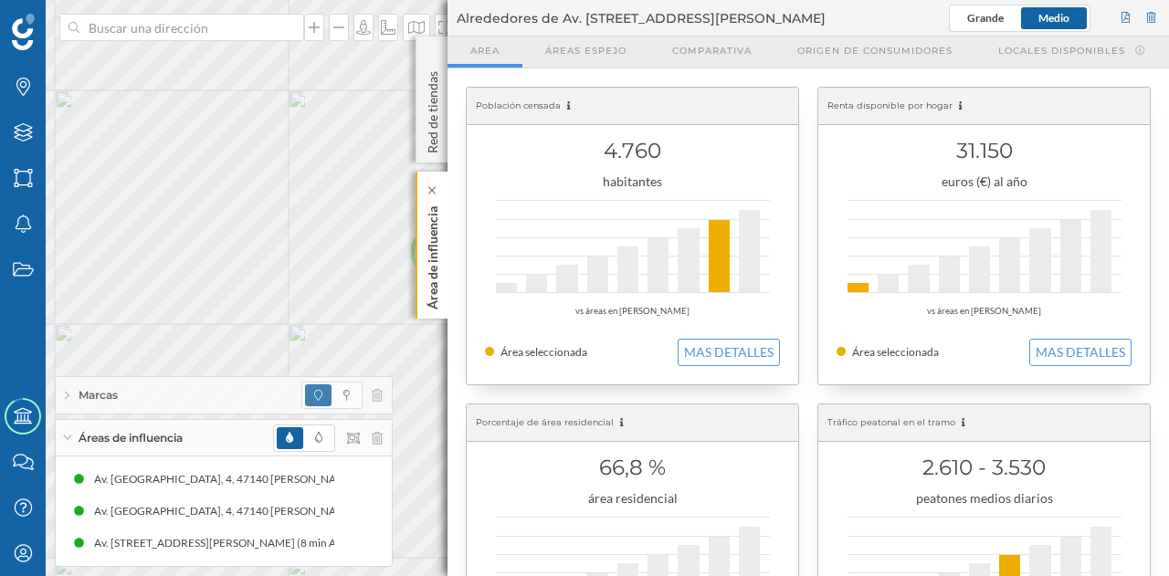
click at [439, 234] on p "Área de influencia" at bounding box center [433, 254] width 18 height 110
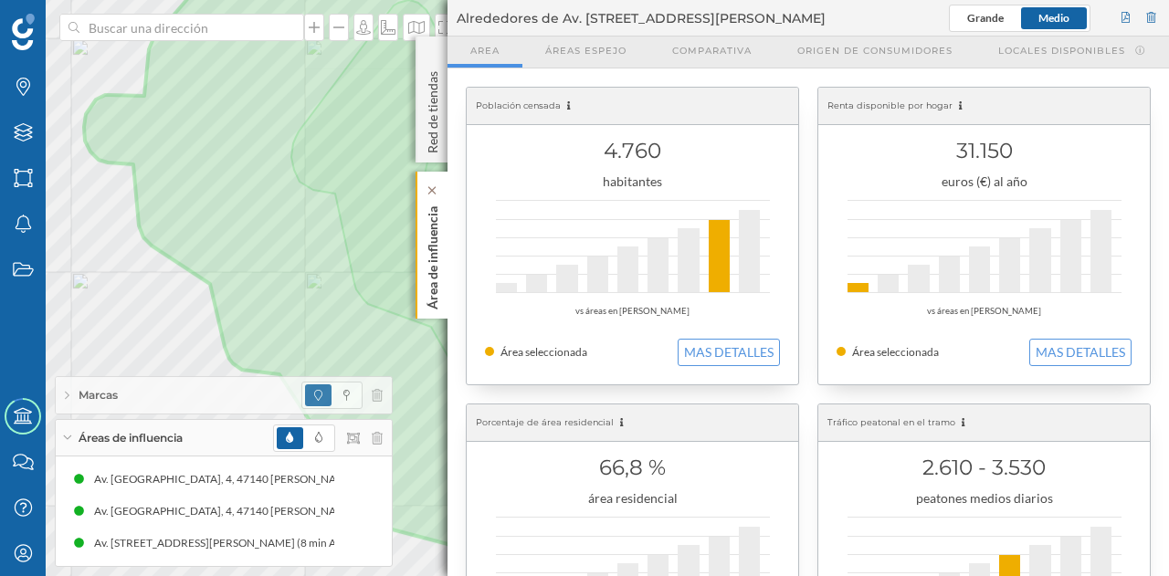
click at [415, 260] on div "Área de influencia" at bounding box center [431, 245] width 32 height 147
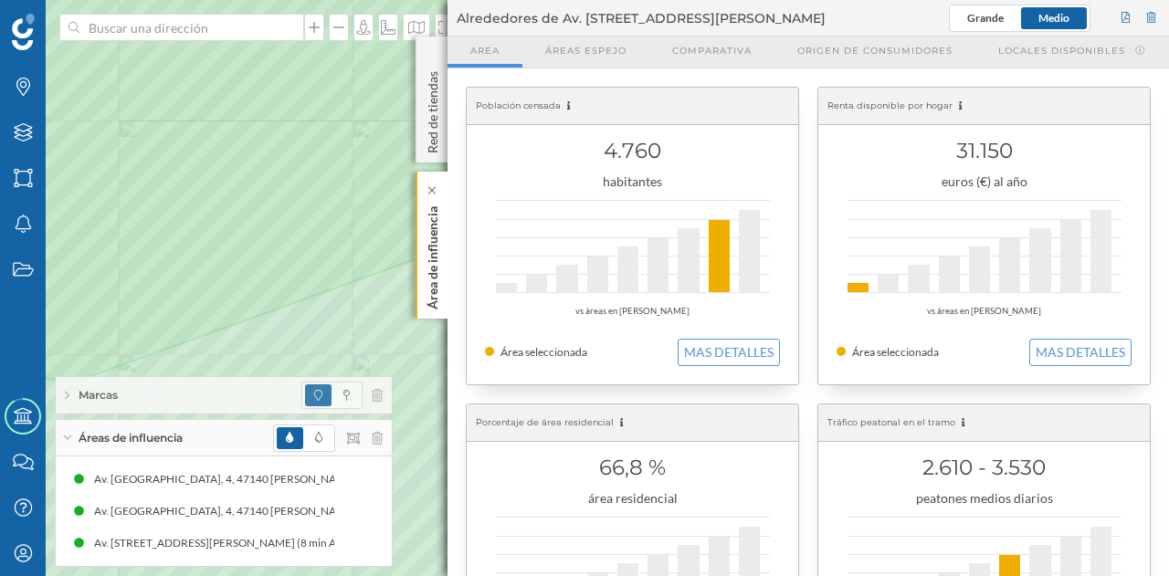
drag, startPoint x: 422, startPoint y: 220, endPoint x: 454, endPoint y: 227, distance: 32.8
click at [422, 220] on div "Área de influencia" at bounding box center [431, 245] width 32 height 147
click at [430, 247] on p "Área de influencia" at bounding box center [433, 254] width 18 height 110
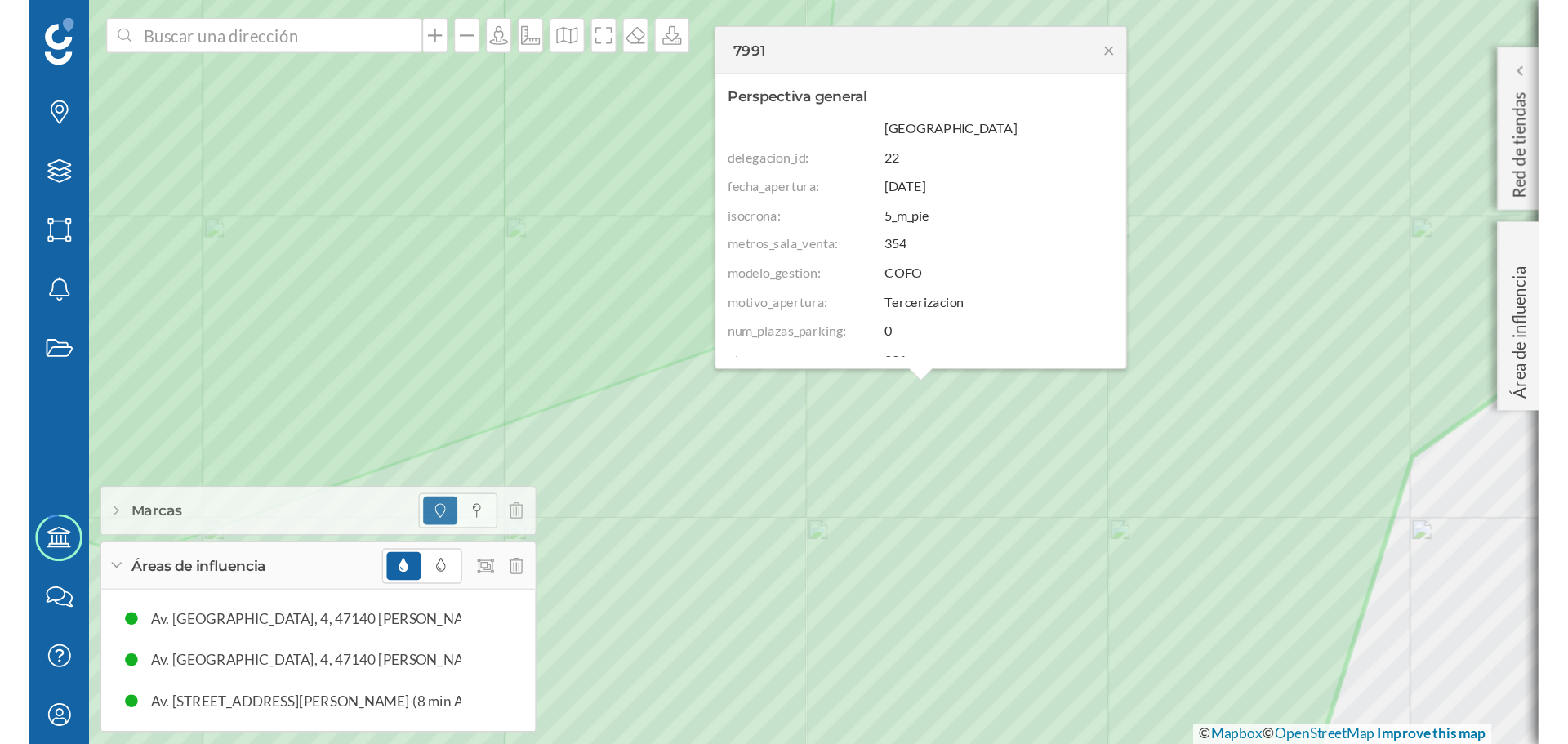
scroll to position [198, 0]
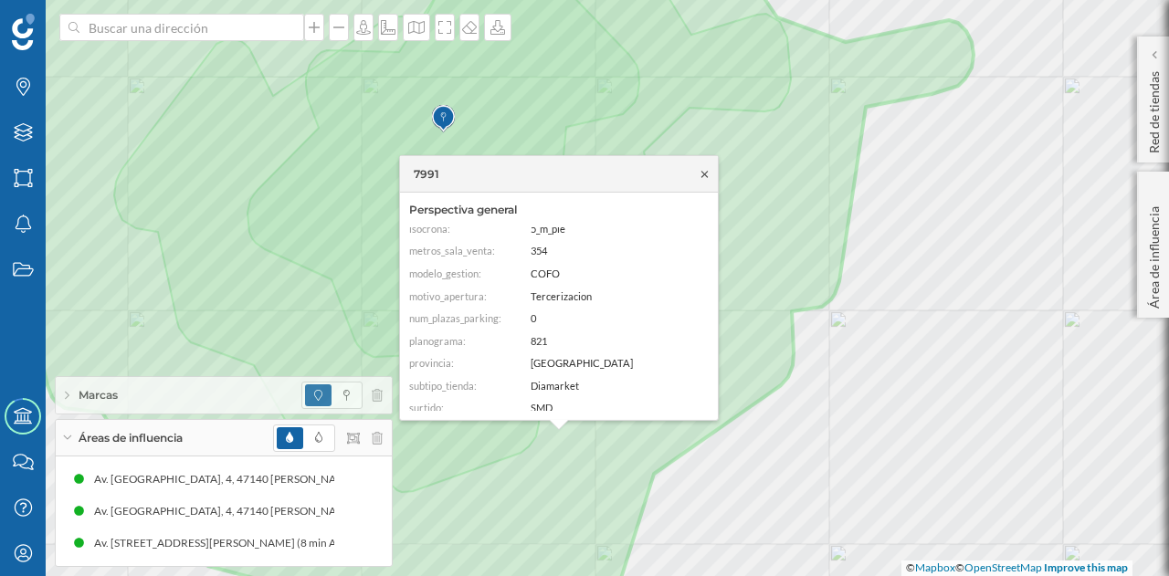
click at [707, 173] on icon at bounding box center [705, 173] width 14 height 11
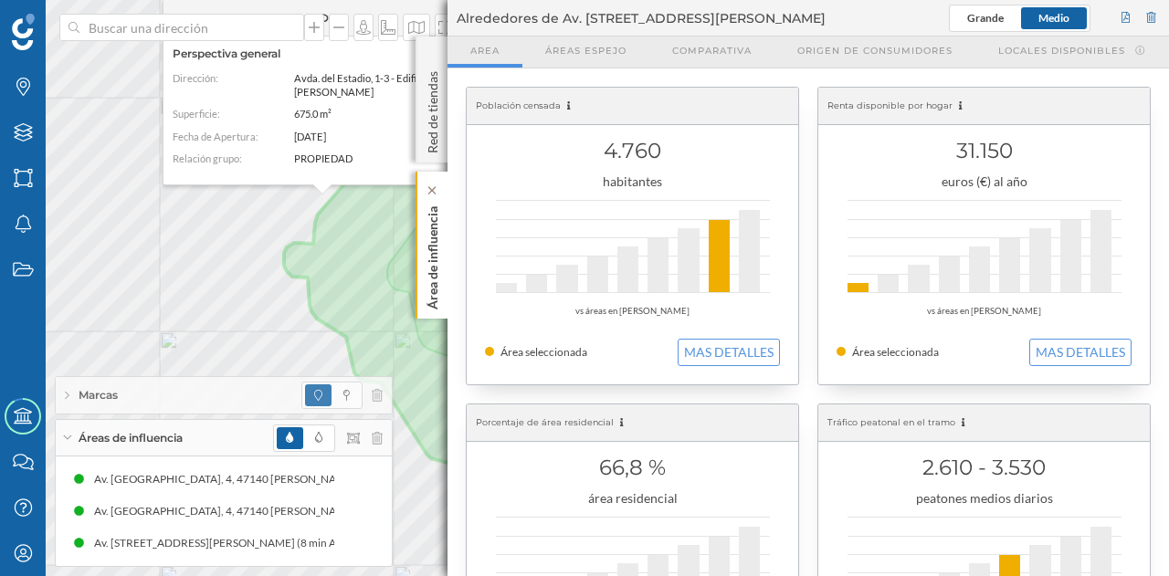
click at [428, 272] on p "Área de influencia" at bounding box center [433, 254] width 18 height 110
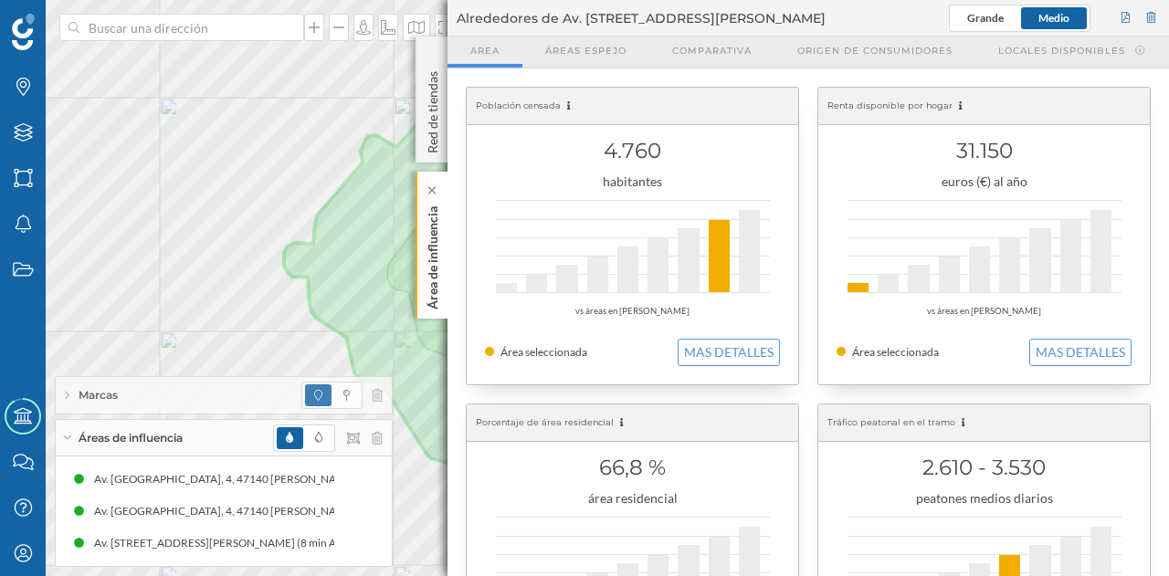
click at [422, 225] on div "Área de influencia" at bounding box center [431, 245] width 32 height 147
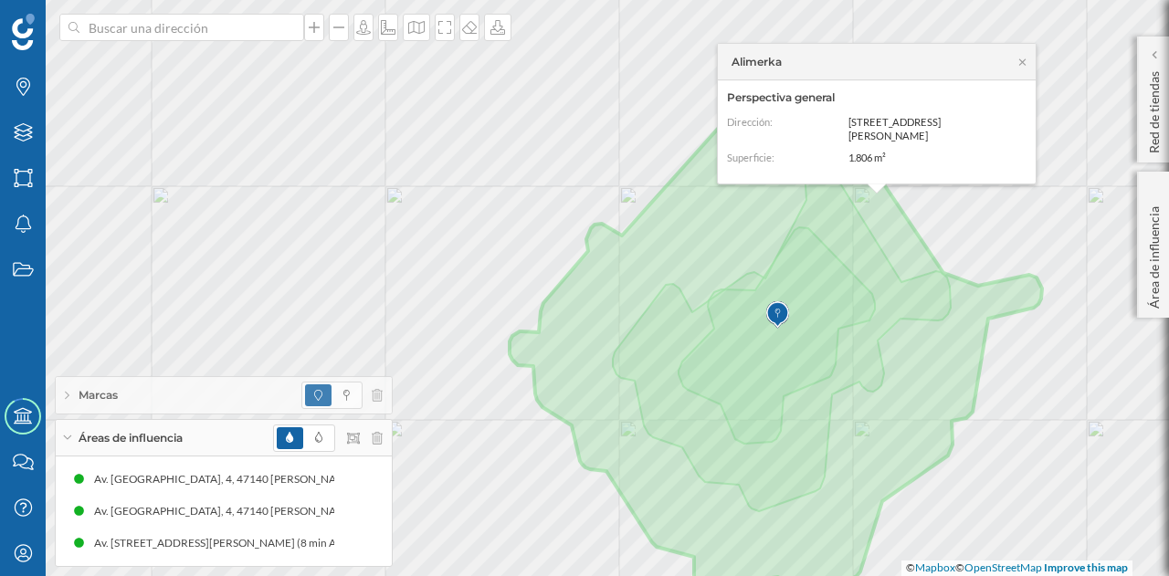
click at [1030, 68] on div "Alimerka" at bounding box center [877, 62] width 318 height 37
click at [1024, 61] on icon at bounding box center [1022, 62] width 14 height 11
